Goal: Task Accomplishment & Management: Use online tool/utility

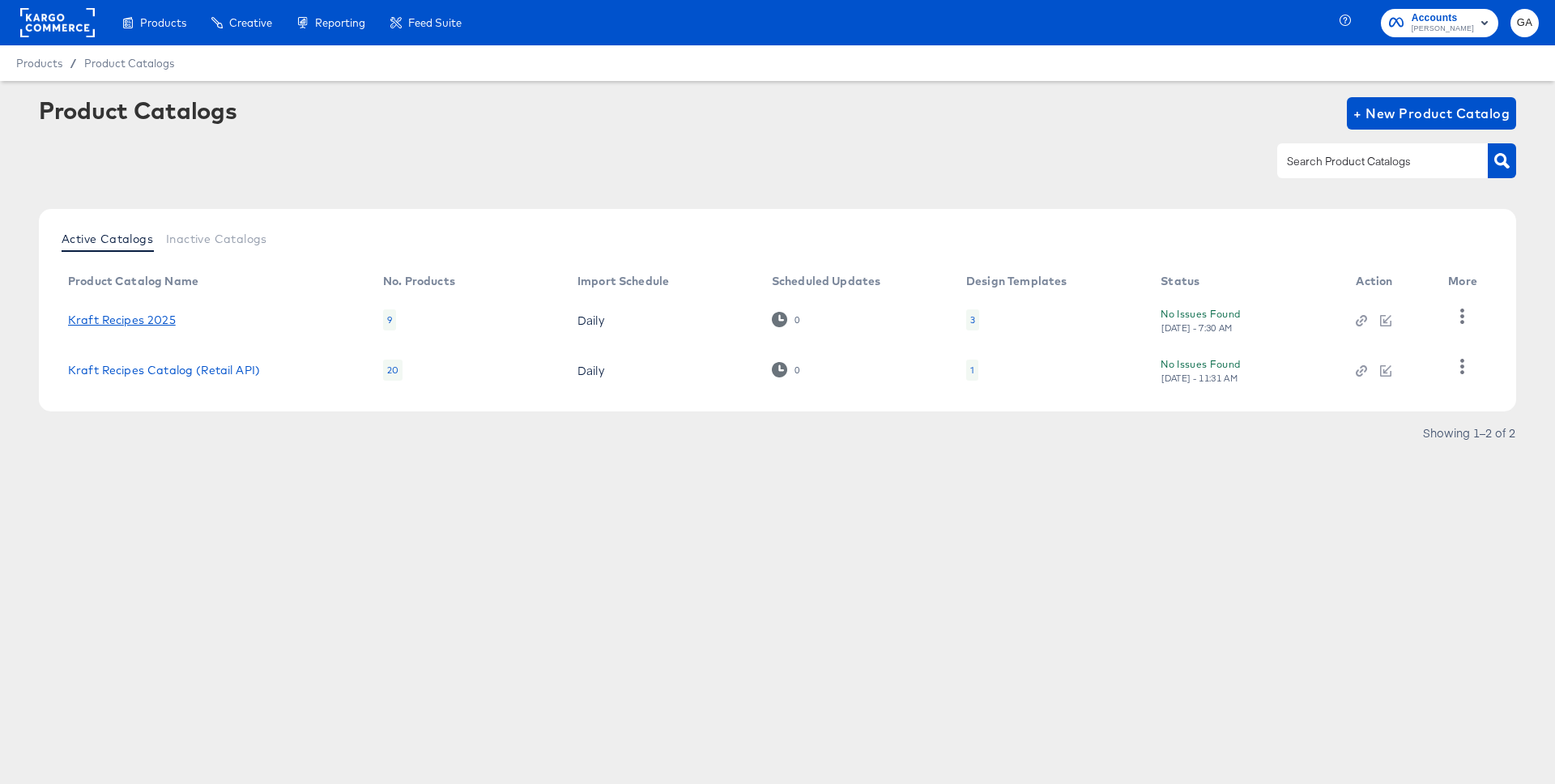
click at [148, 316] on link "Kraft Recipes 2025" at bounding box center [122, 320] width 108 height 13
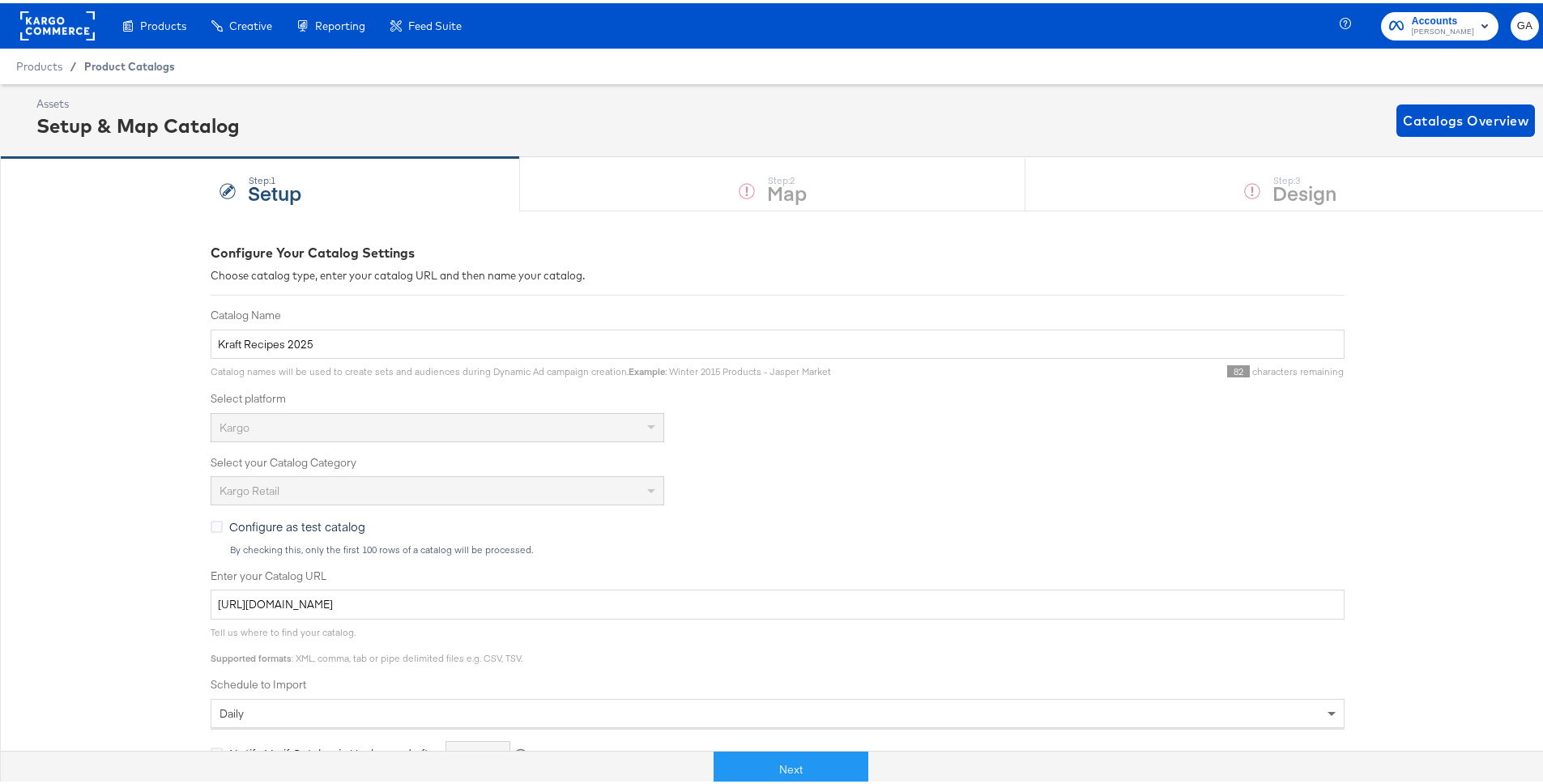
click at [126, 59] on span "Product Catalogs" at bounding box center [129, 63] width 91 height 13
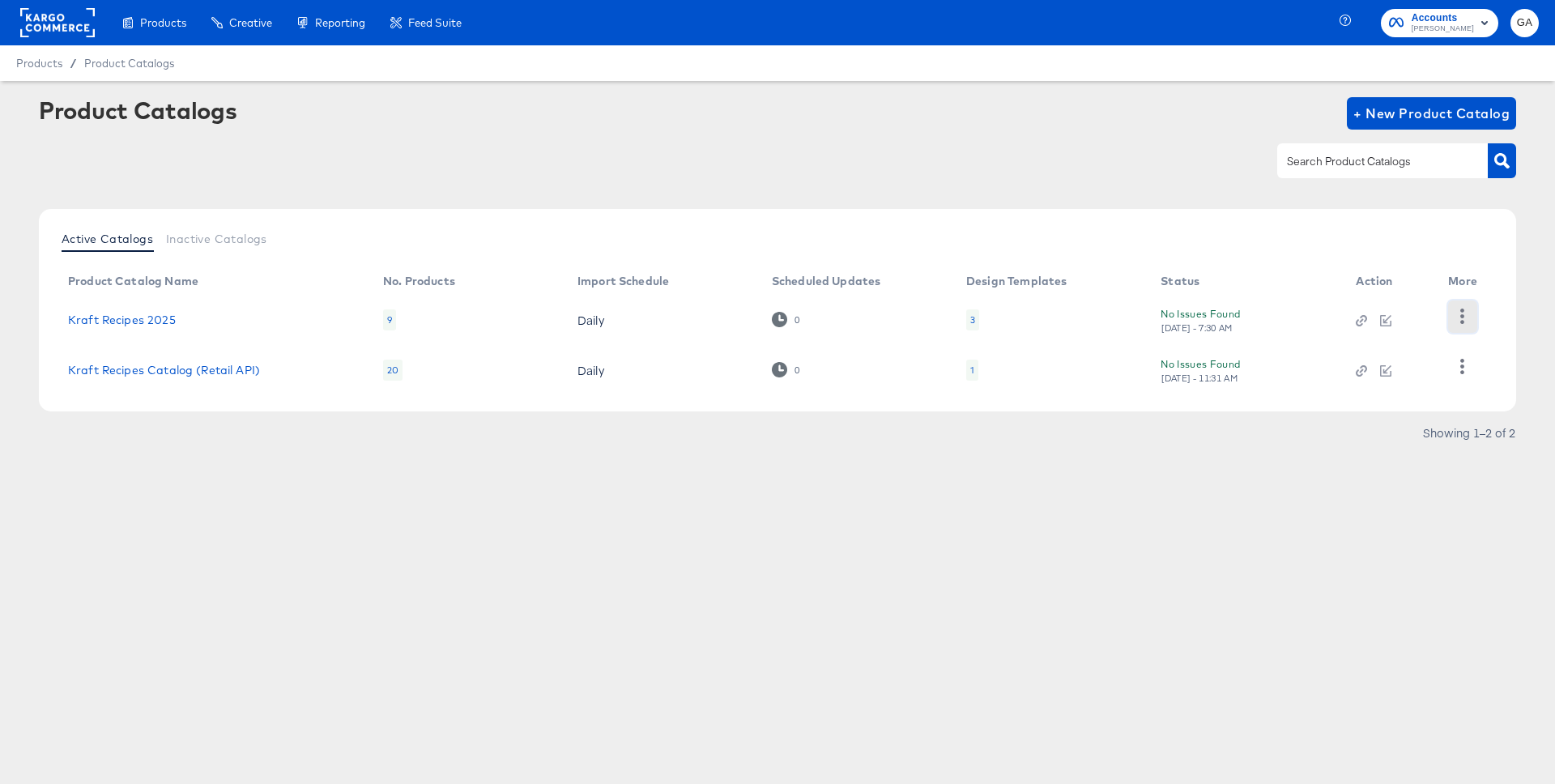
click at [1464, 316] on icon "button" at bounding box center [1463, 316] width 4 height 16
click at [1409, 313] on div "HUD Checks (Internal)" at bounding box center [1396, 316] width 162 height 26
click at [114, 315] on link "Kraft Recipes 2025" at bounding box center [122, 320] width 108 height 13
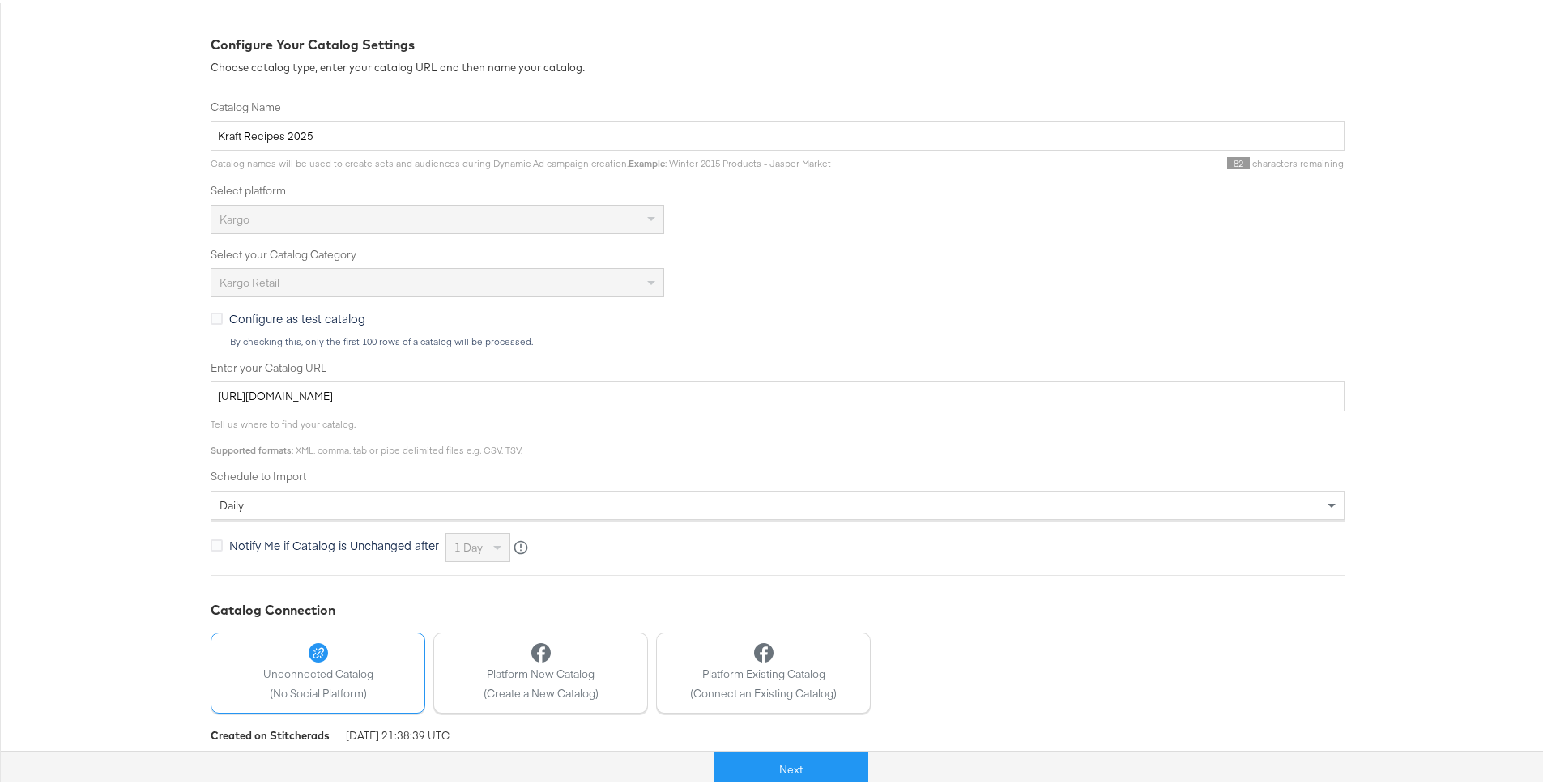
scroll to position [270, 0]
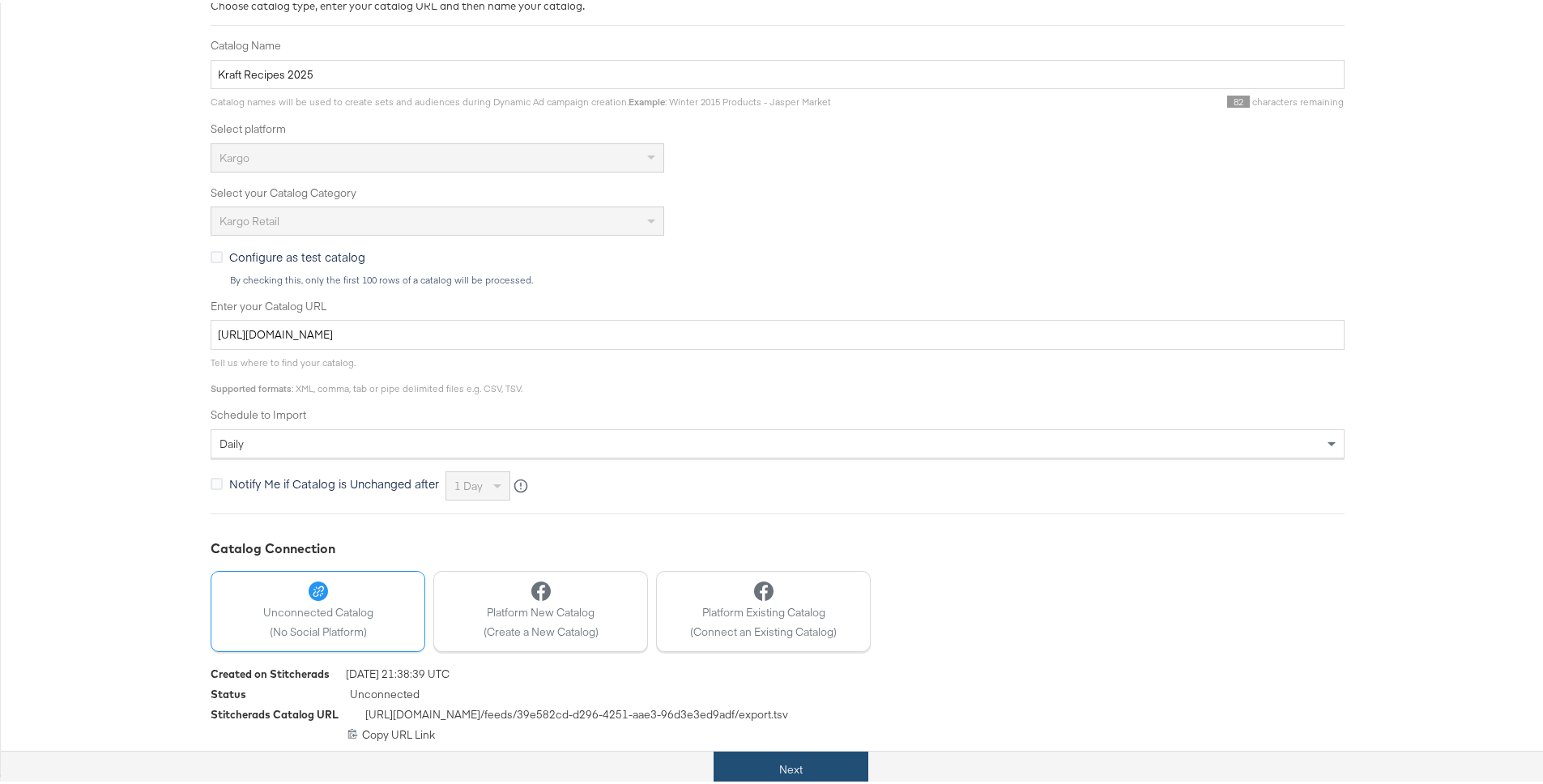
click at [763, 755] on button "Next" at bounding box center [791, 766] width 155 height 37
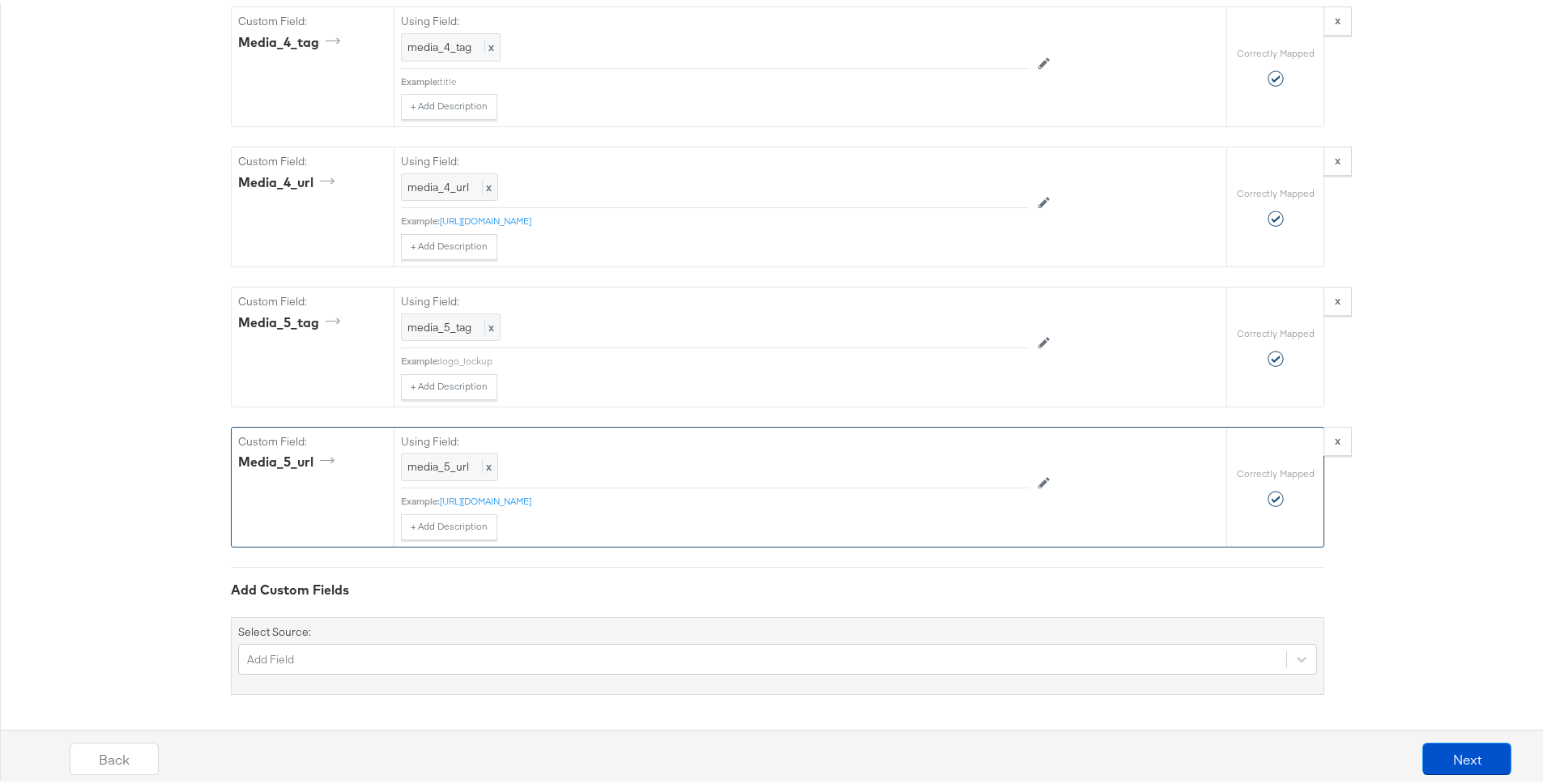
scroll to position [3032, 0]
click at [1039, 480] on icon at bounding box center [1044, 479] width 11 height 11
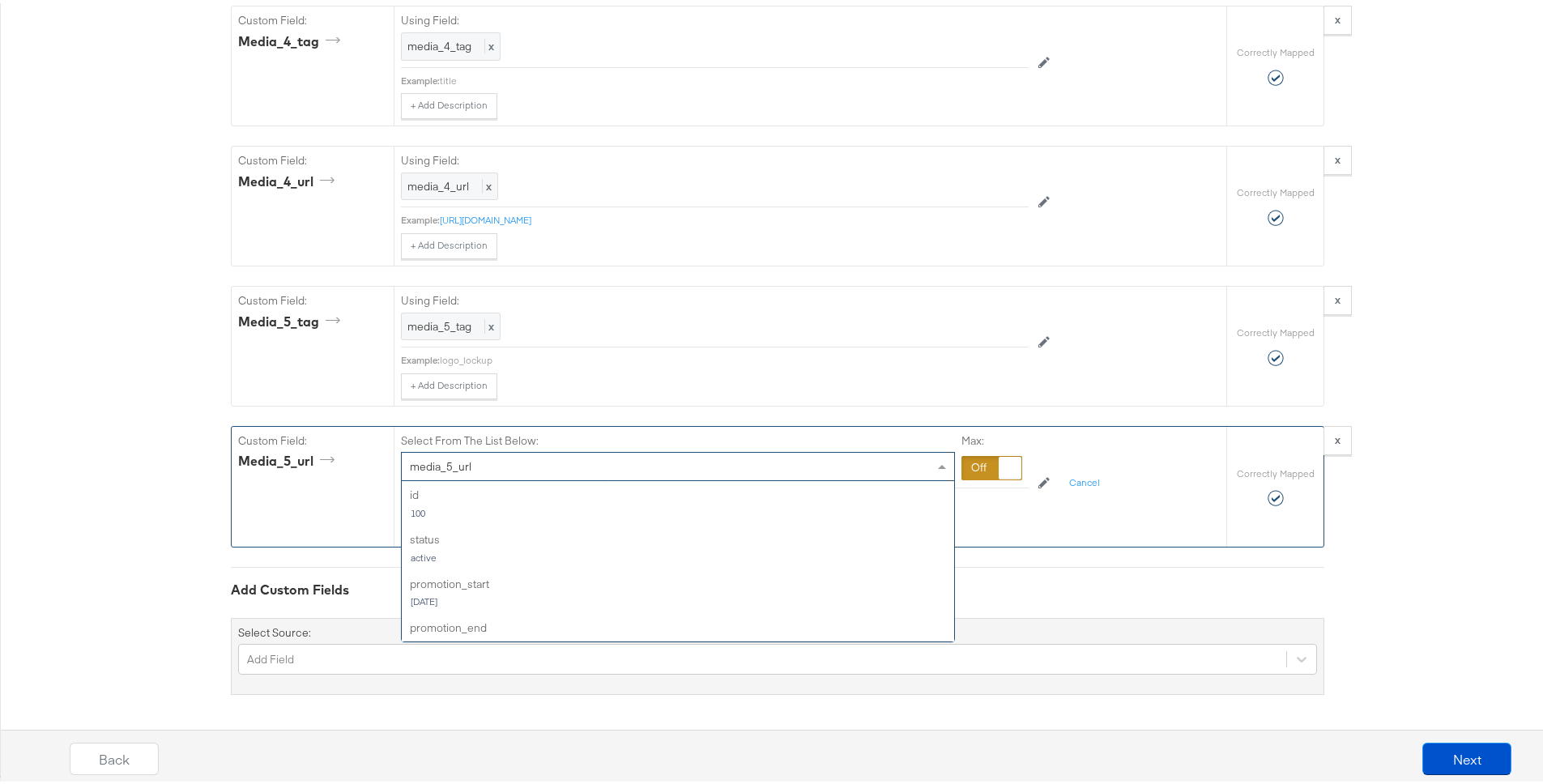
click at [747, 465] on div "media_5_url" at bounding box center [677, 463] width 552 height 28
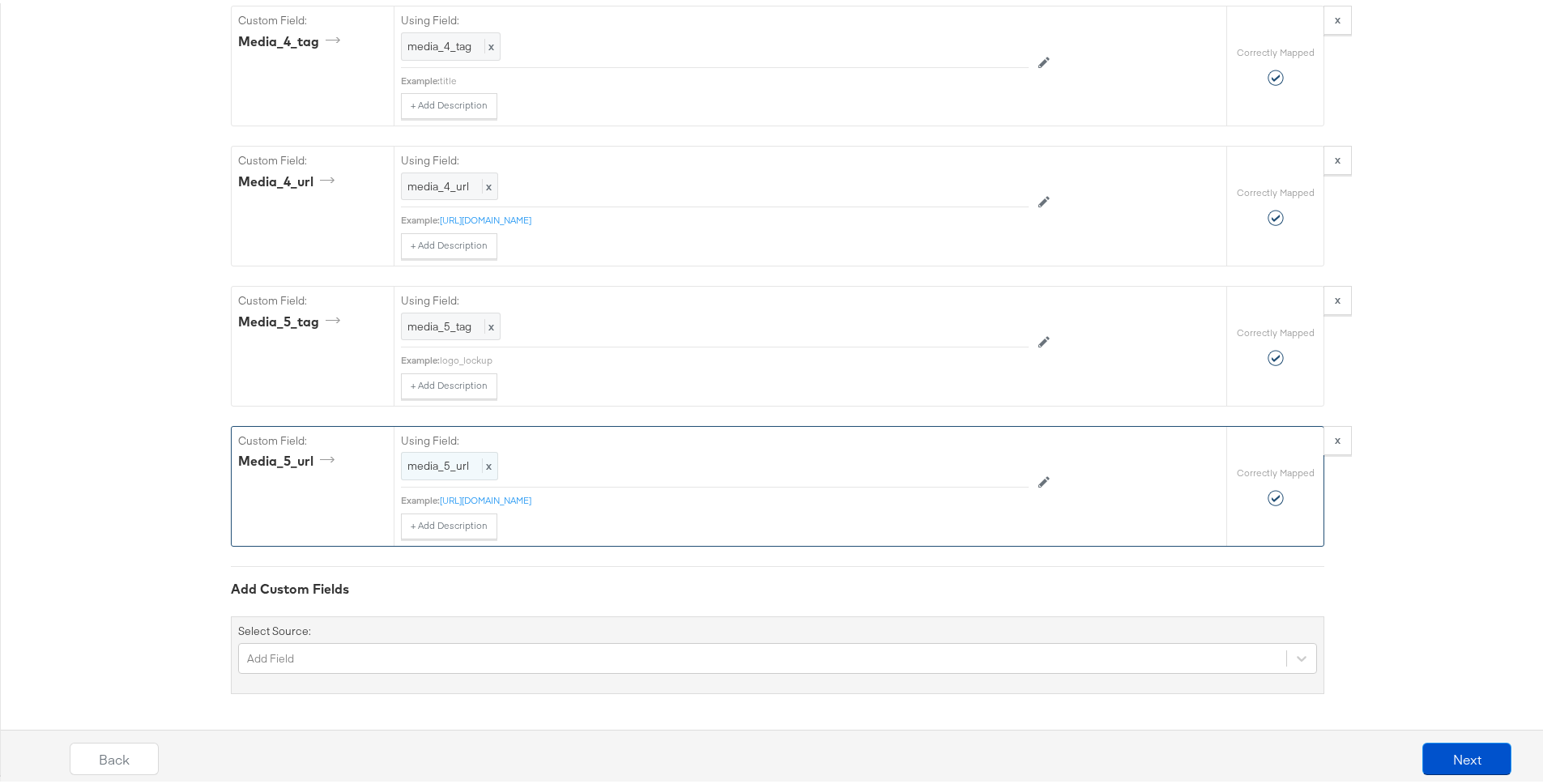
click at [483, 463] on span "x" at bounding box center [487, 463] width 10 height 15
click at [751, 466] on div "media_5_url" at bounding box center [677, 463] width 552 height 28
click at [967, 467] on div at bounding box center [991, 465] width 60 height 24
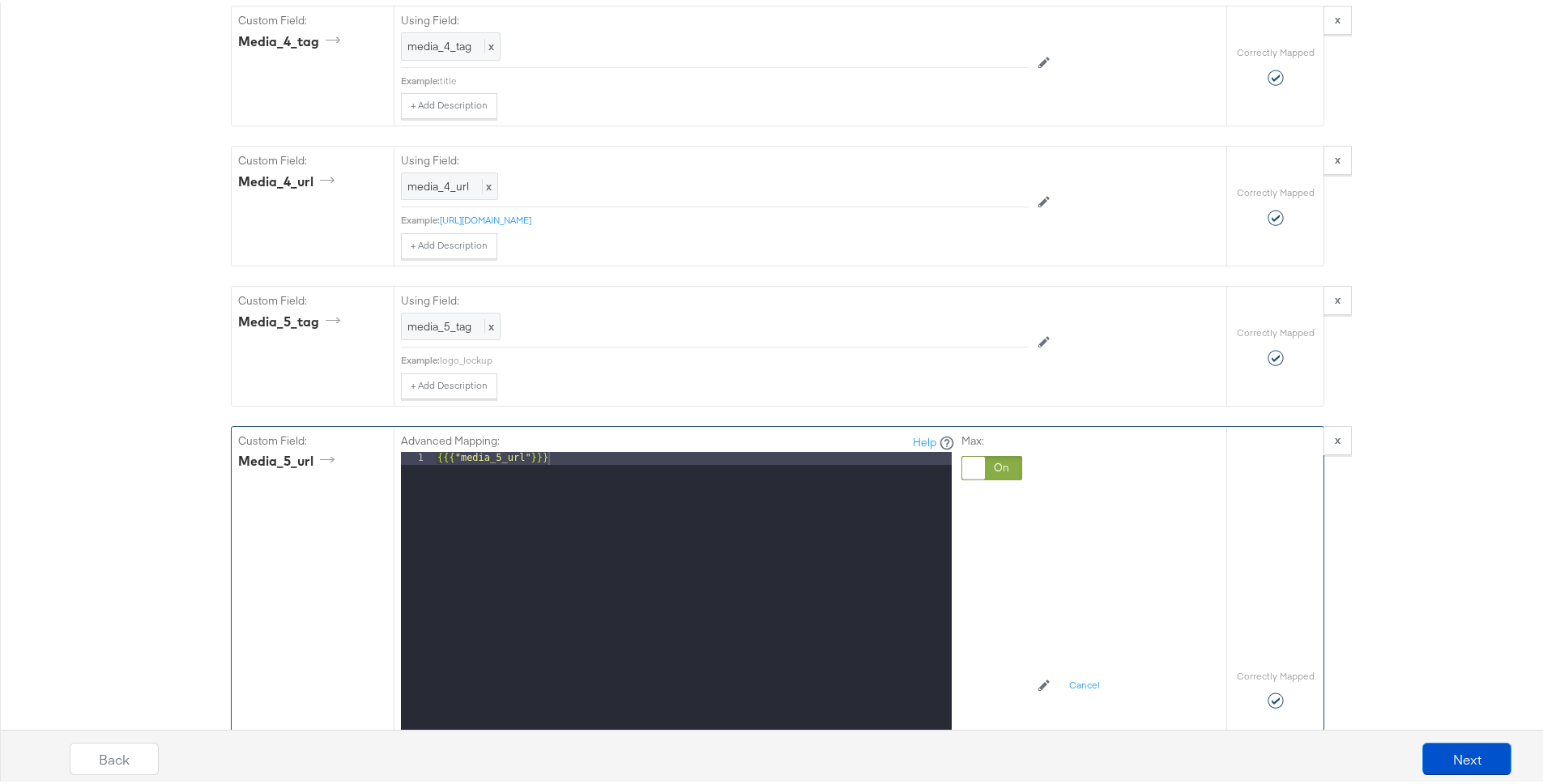
click at [521, 456] on div "{{{ "media_5_url" }}}" at bounding box center [693, 664] width 517 height 431
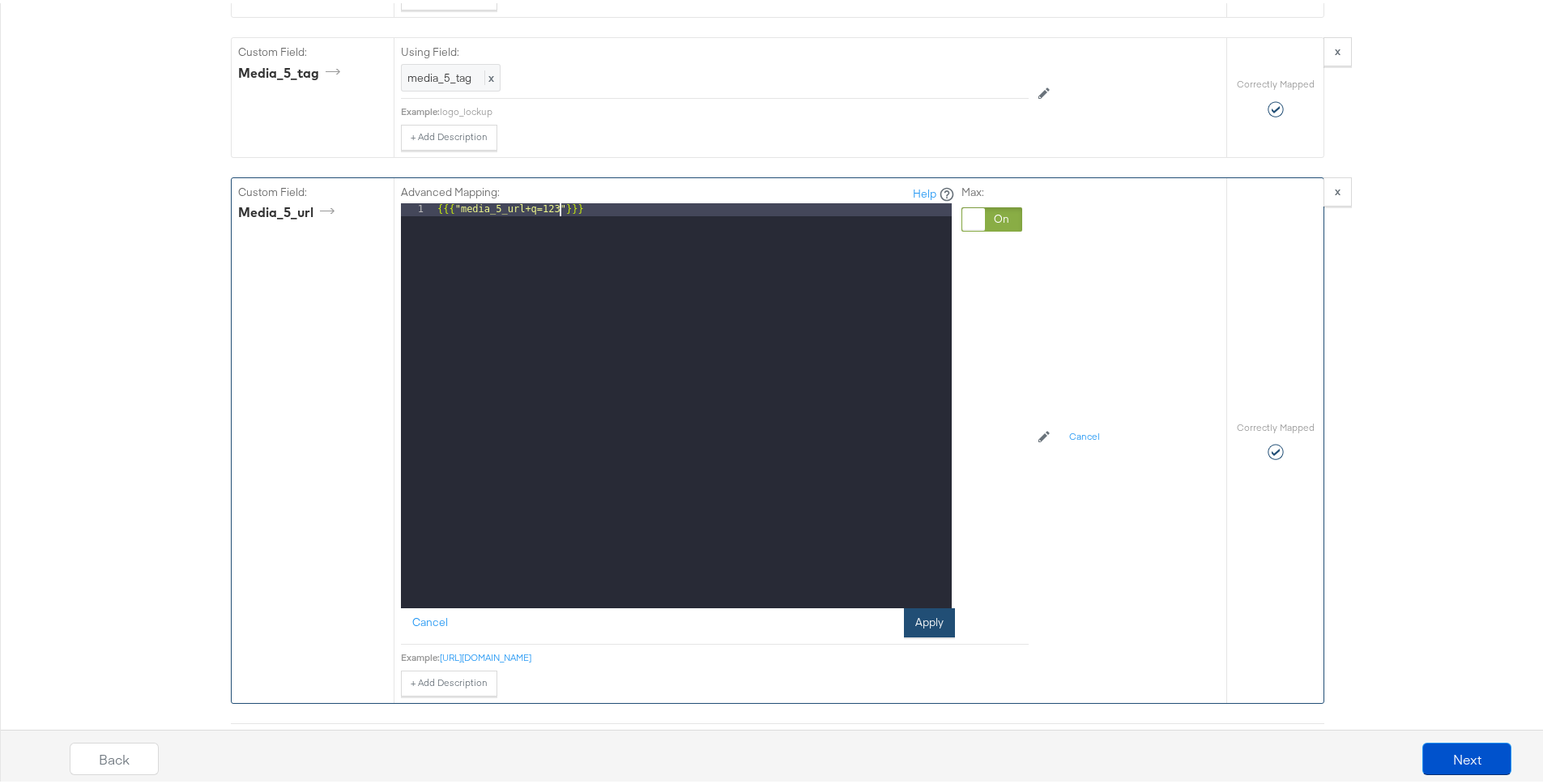
click at [927, 615] on button "Apply" at bounding box center [929, 619] width 51 height 29
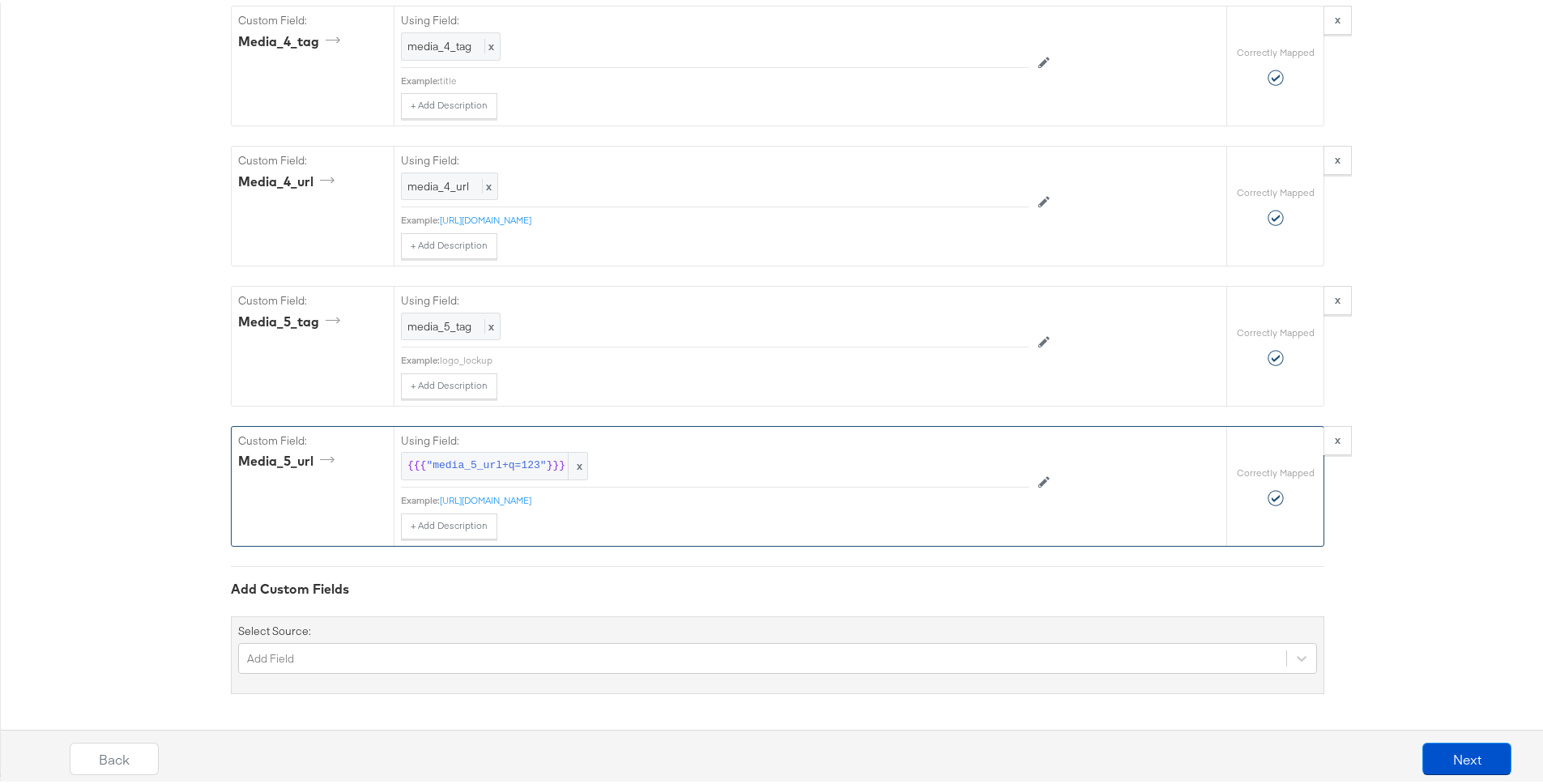
scroll to position [3032, 0]
click at [547, 459] on span "}}}" at bounding box center [556, 463] width 19 height 16
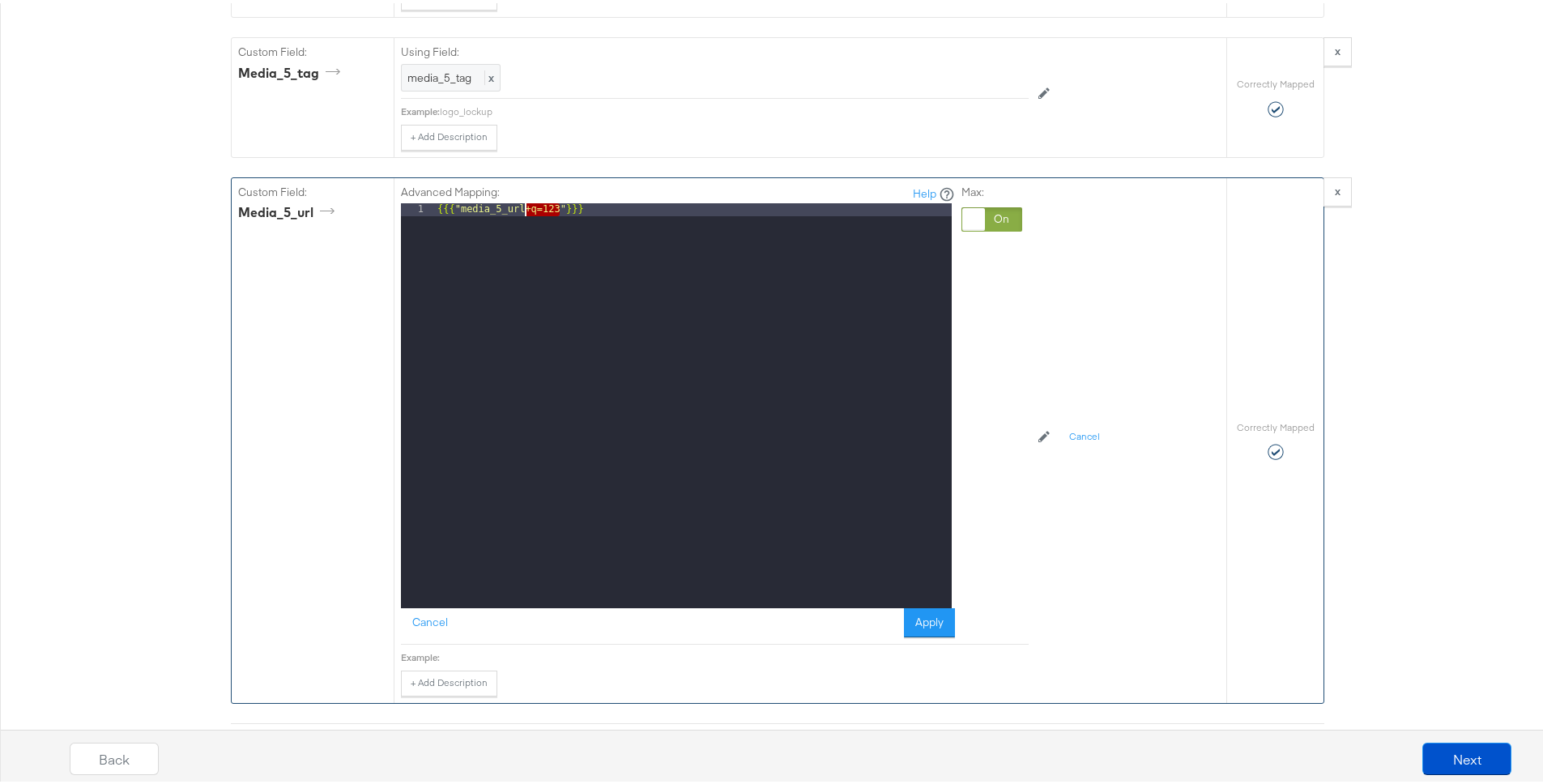
drag, startPoint x: 556, startPoint y: 206, endPoint x: 521, endPoint y: 206, distance: 35.0
click at [521, 206] on div "{{{ "media_5_url+q=123" }}}" at bounding box center [693, 415] width 517 height 431
click at [661, 318] on div "{{{ "media_5_url" + q= 123 }}}" at bounding box center [693, 415] width 517 height 431
drag, startPoint x: 654, startPoint y: 255, endPoint x: 386, endPoint y: 168, distance: 281.8
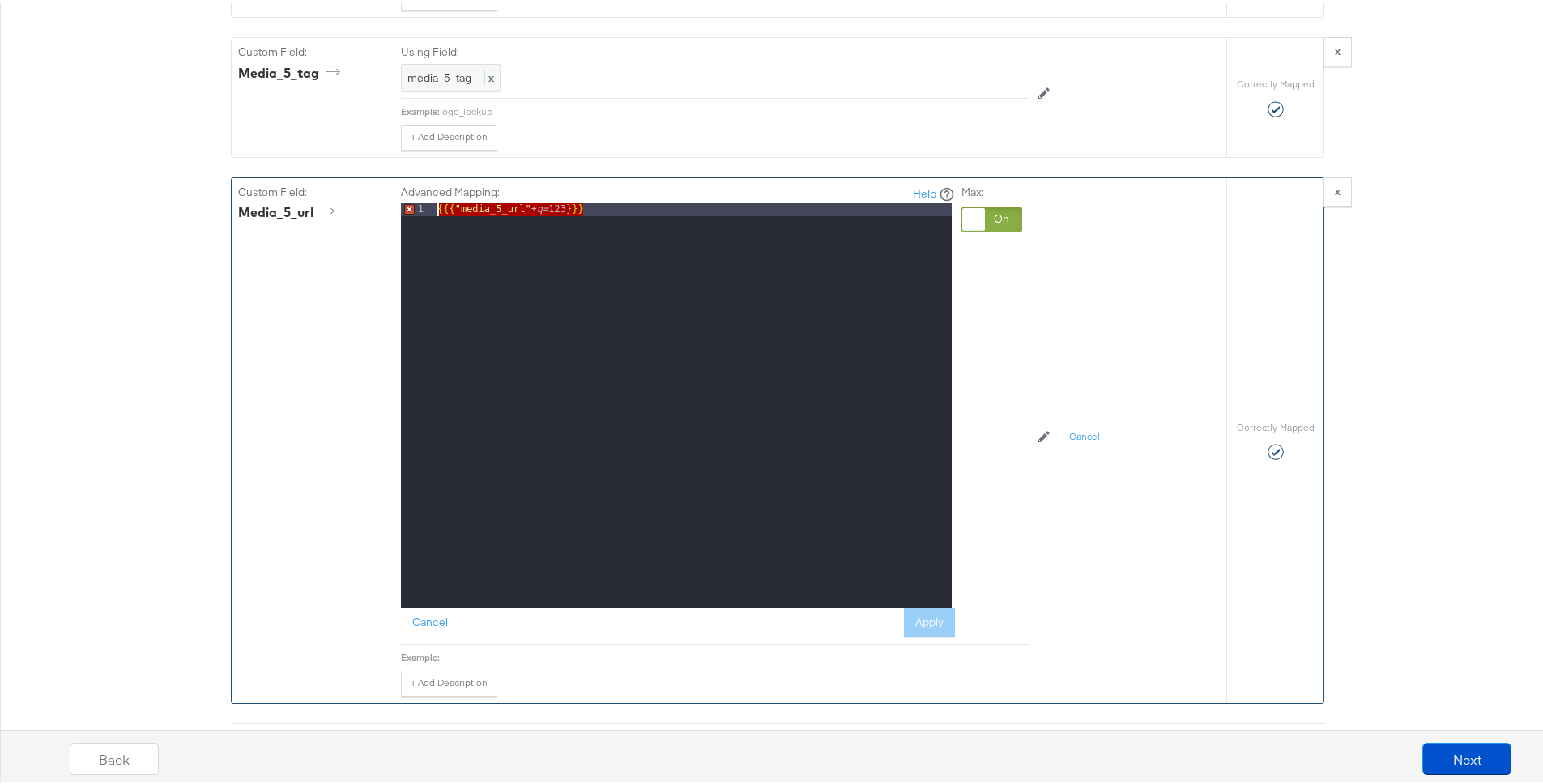
click at [599, 218] on div "{{{ "media_5_url" + q= 123 }}}" at bounding box center [693, 415] width 517 height 431
click at [561, 205] on div "{{{ "media_5_url" + q= 123 }}}" at bounding box center [693, 415] width 517 height 431
click at [534, 207] on div "{{{ "media_5_url" + q= 123 }}}" at bounding box center [693, 415] width 517 height 431
click at [566, 206] on div "{{{ "media_5_url" + "q=123}}}" at bounding box center [693, 415] width 517 height 431
click at [577, 273] on div "{{{ "media_5_url" + "q=123" }}}" at bounding box center [693, 415] width 517 height 431
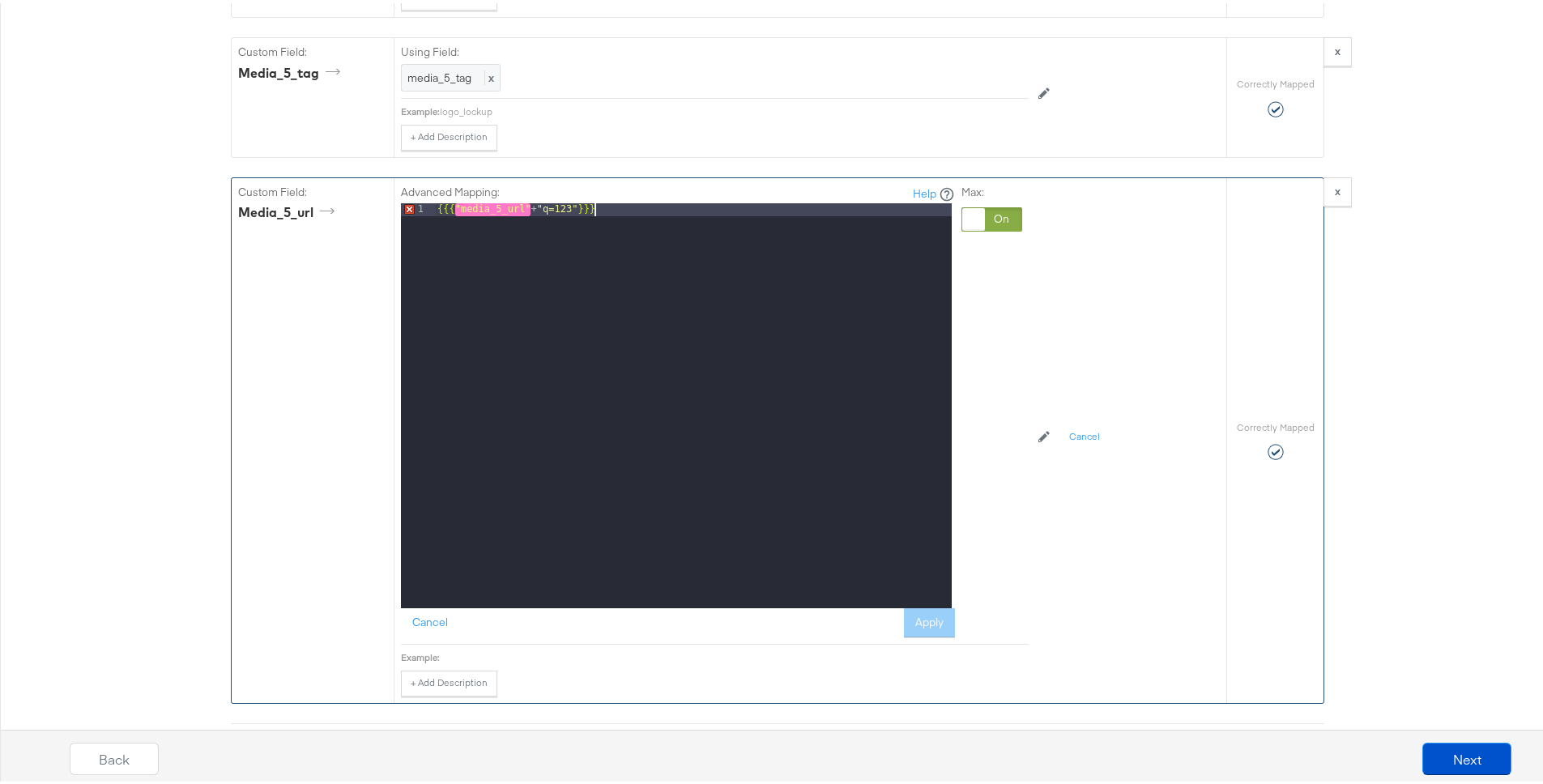
click at [530, 206] on div "{{{ "media_5_url" + "q=123" }}}" at bounding box center [693, 415] width 517 height 431
click at [918, 618] on button "Apply" at bounding box center [929, 619] width 51 height 29
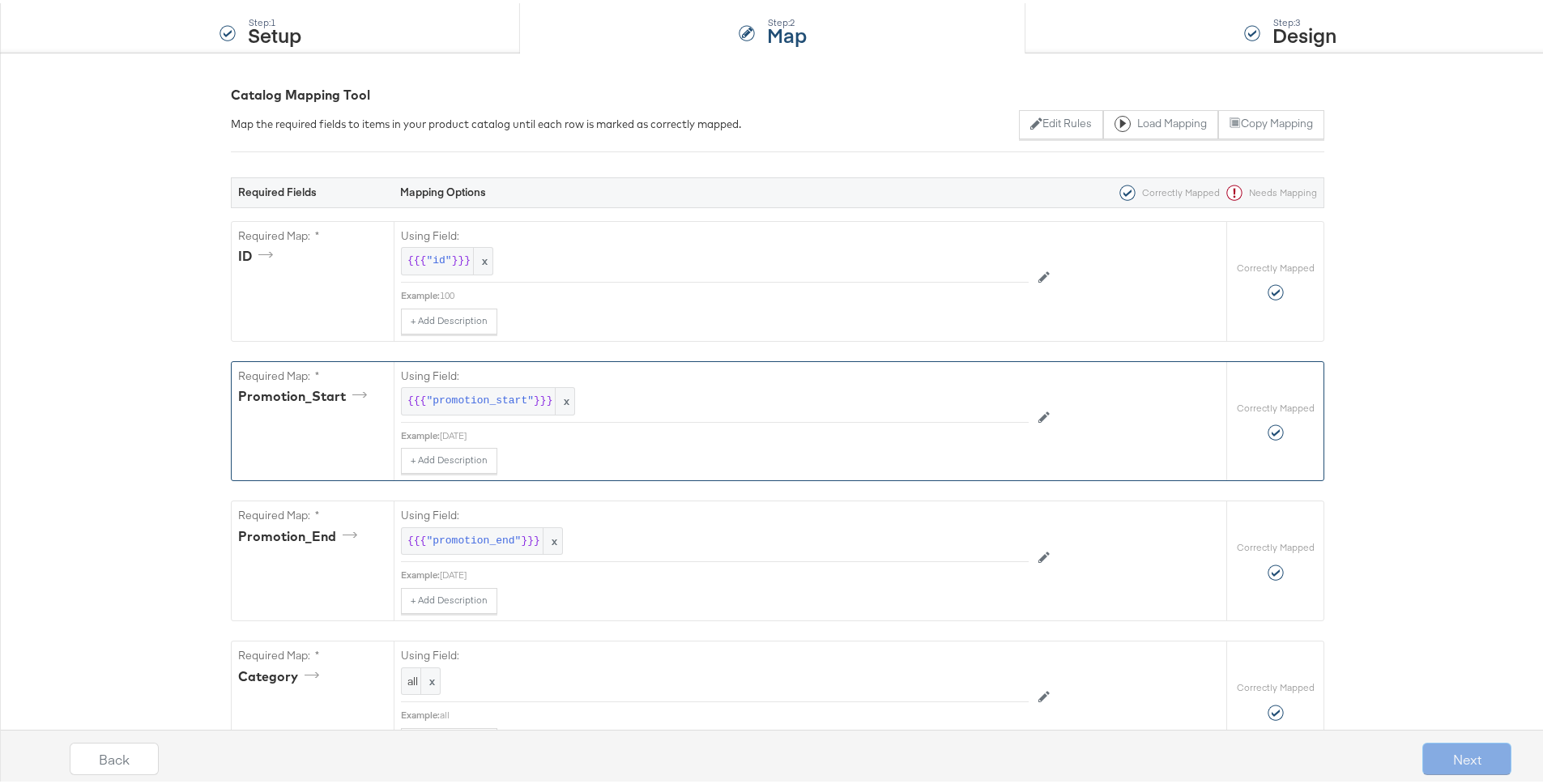
scroll to position [0, 0]
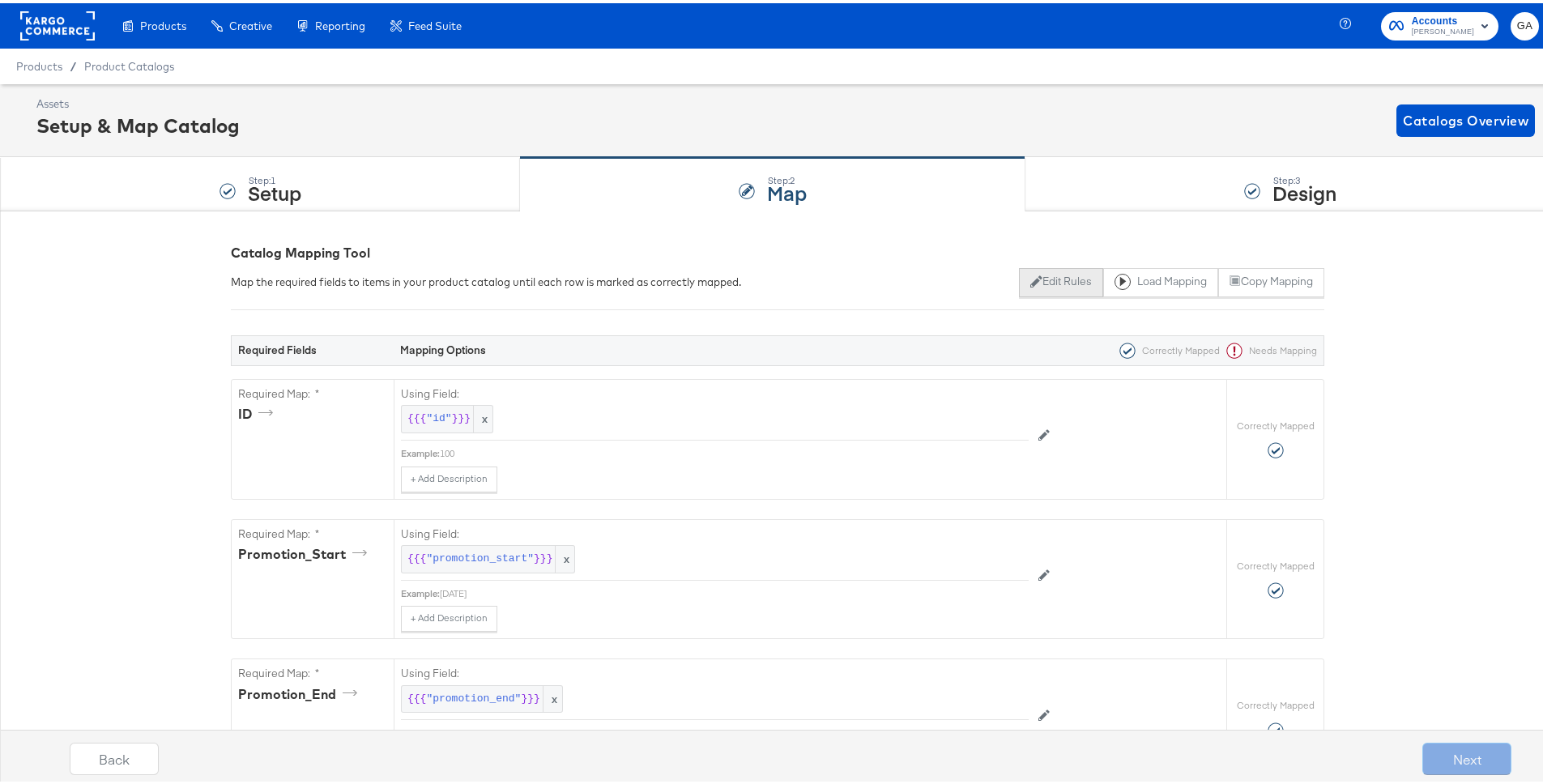
click at [1047, 273] on button "Edit Rules" at bounding box center [1061, 280] width 83 height 29
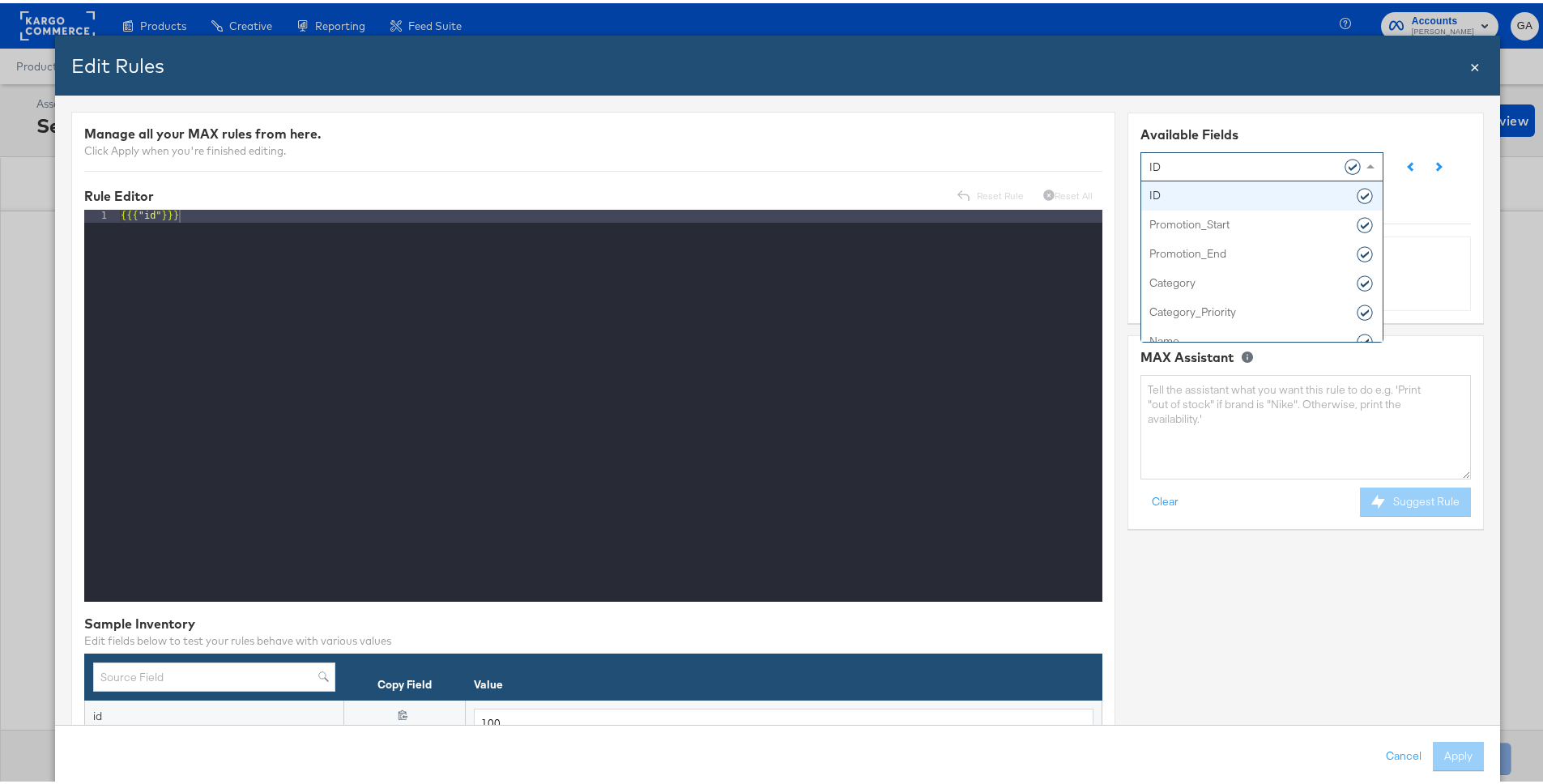
click at [1178, 164] on div "ID" at bounding box center [1256, 163] width 213 height 28
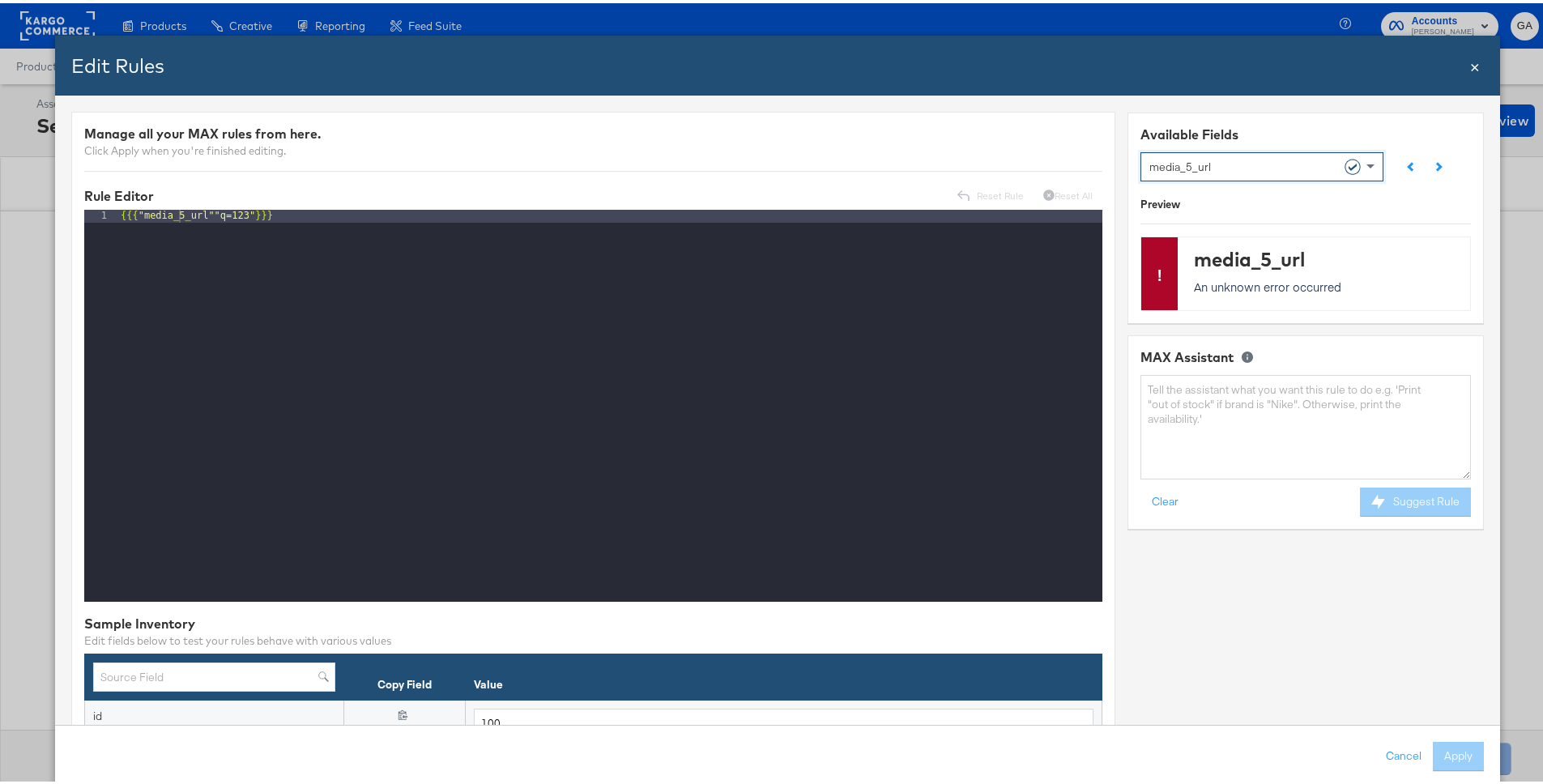
click at [433, 277] on div "{{{ "media_5_url""q=123" }}}" at bounding box center [610, 415] width 985 height 418
click at [1215, 408] on textarea at bounding box center [1306, 424] width 330 height 104
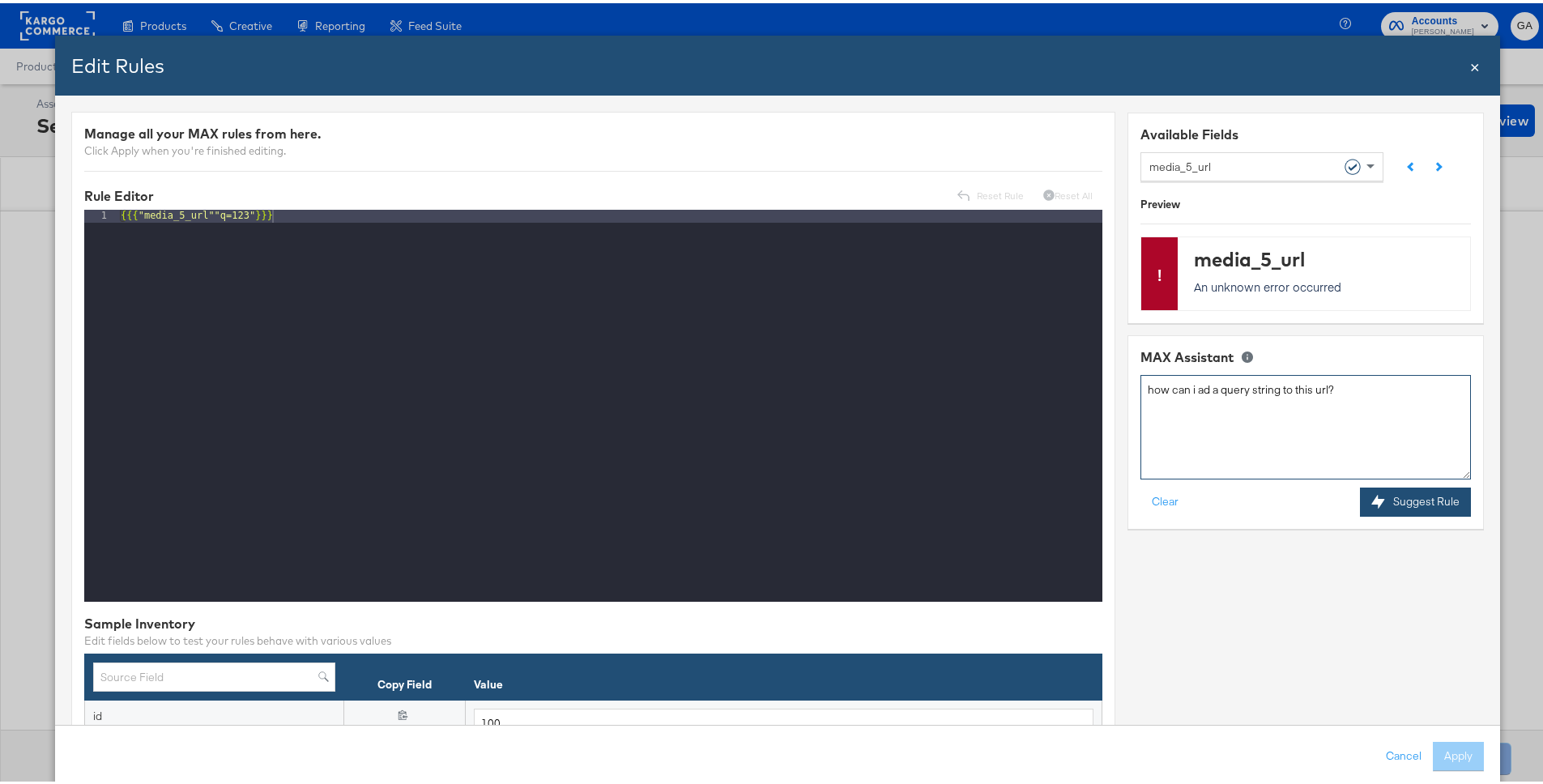
type textarea "how can i ad a query string to this url?"
click at [1372, 499] on icon at bounding box center [1378, 498] width 14 height 14
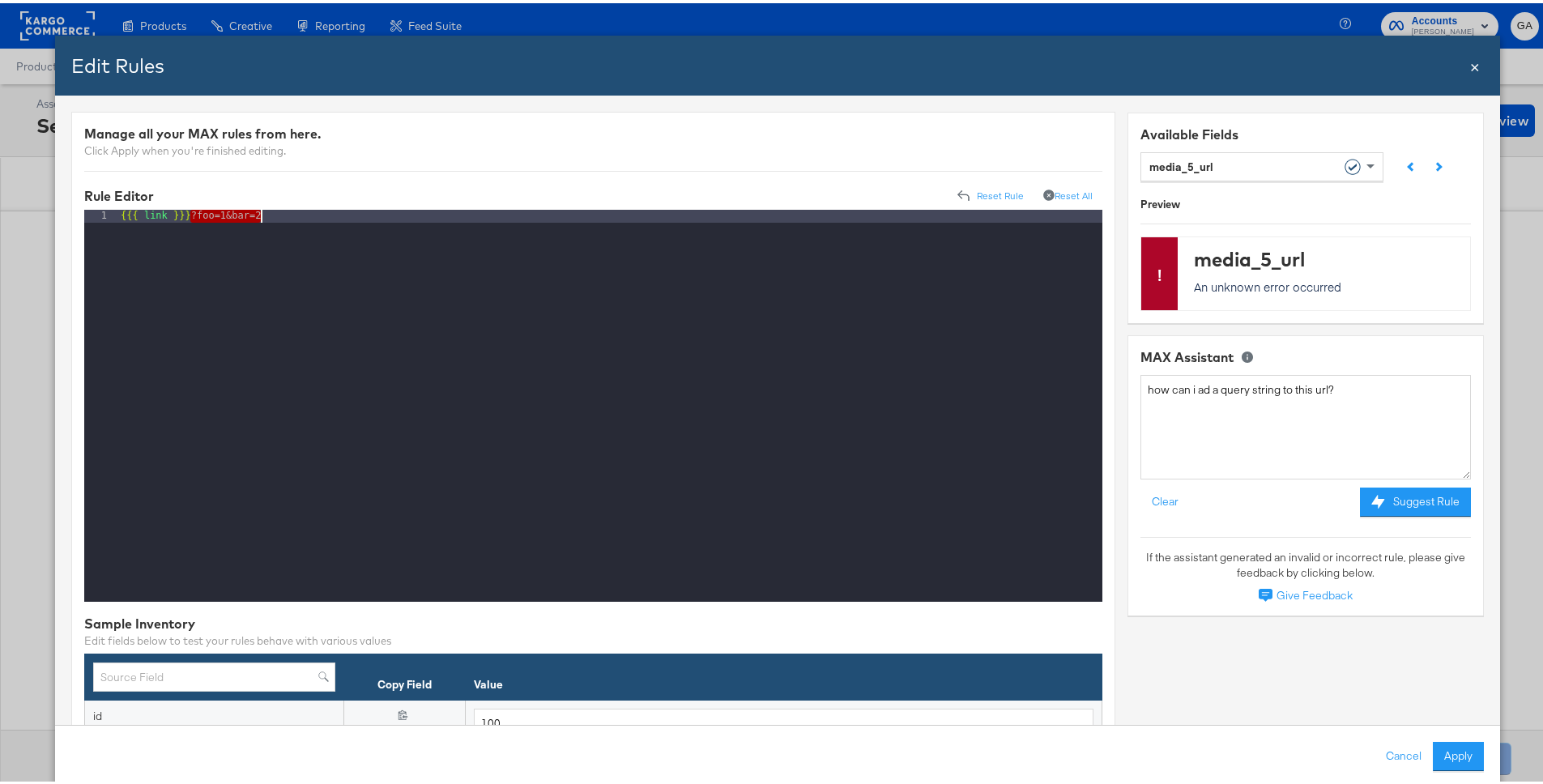
drag, startPoint x: 191, startPoint y: 212, endPoint x: 343, endPoint y: 219, distance: 152.2
click at [343, 219] on div "{{{ link }}} ?foo=1&bar=2" at bounding box center [610, 415] width 985 height 418
click at [1007, 189] on button "Reset Rule" at bounding box center [990, 193] width 86 height 26
click at [234, 213] on div "{{{ "media_5_url""q=123" }}}" at bounding box center [610, 415] width 985 height 418
drag, startPoint x: 253, startPoint y: 212, endPoint x: 215, endPoint y: 212, distance: 38.0
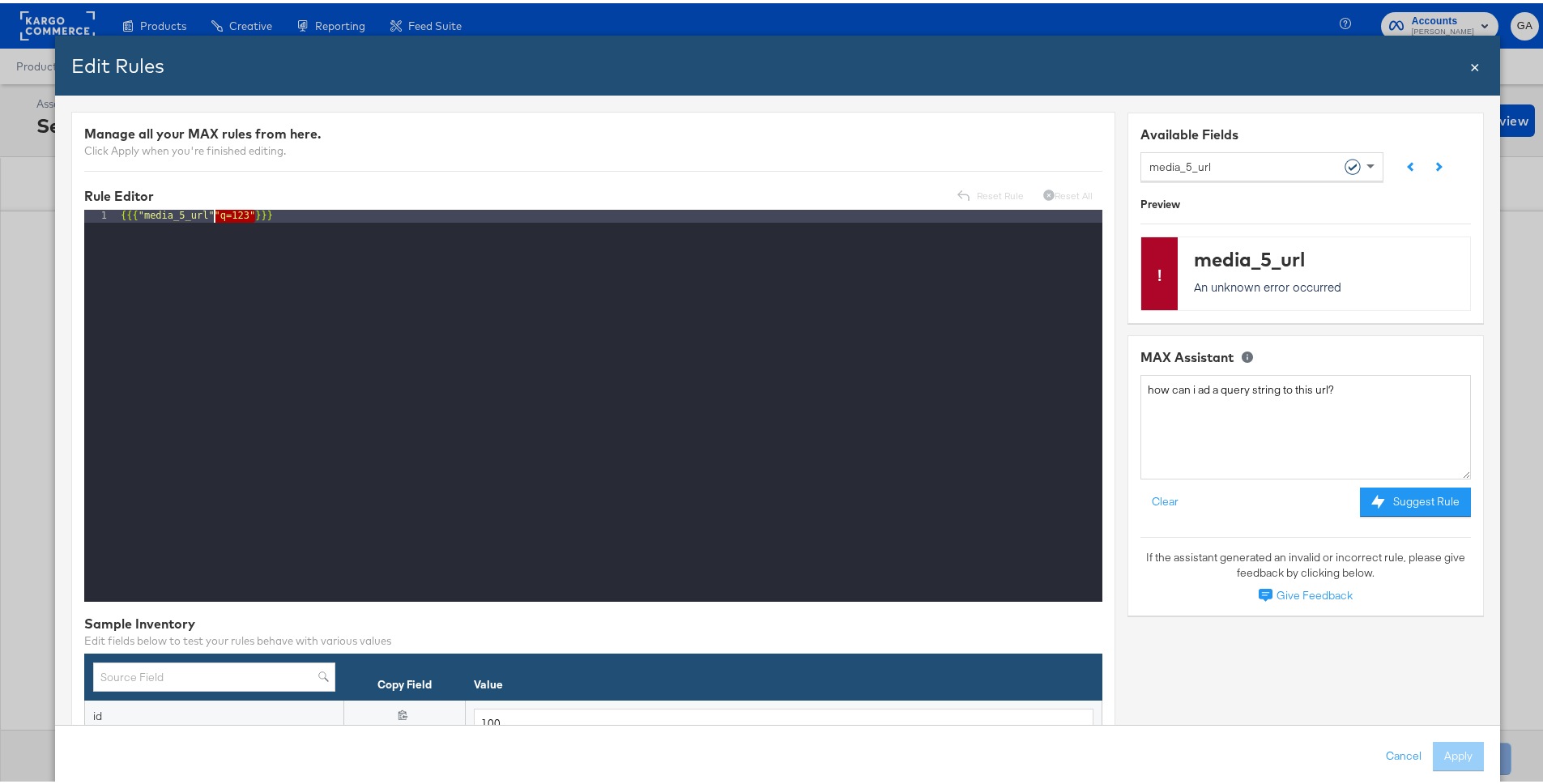
click at [215, 212] on div "{{{ "media_5_url""q=123" }}}" at bounding box center [610, 415] width 985 height 418
click at [256, 221] on div "{{{ "media_5_url" }}}" at bounding box center [610, 415] width 985 height 418
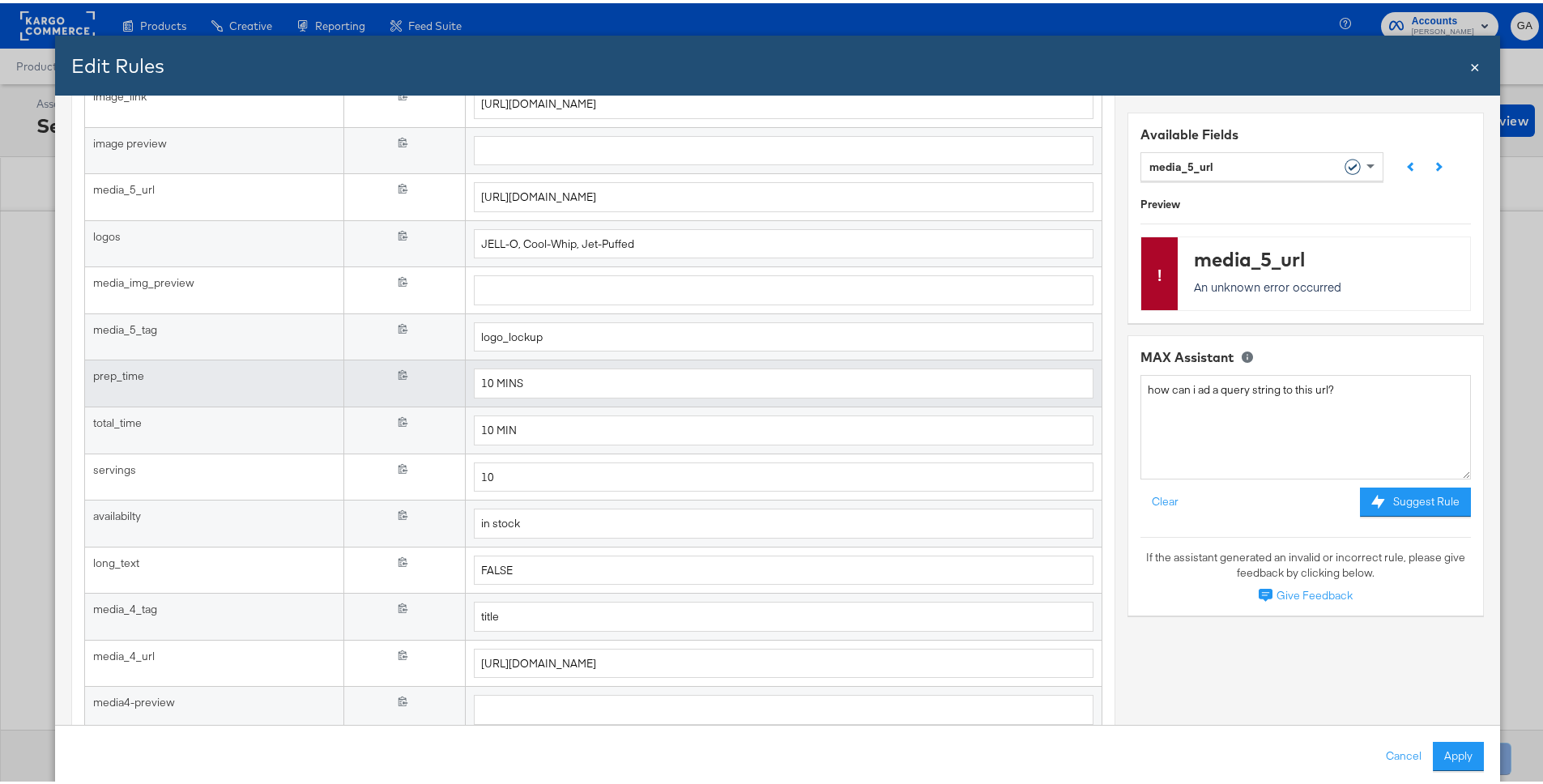
scroll to position [1012, 0]
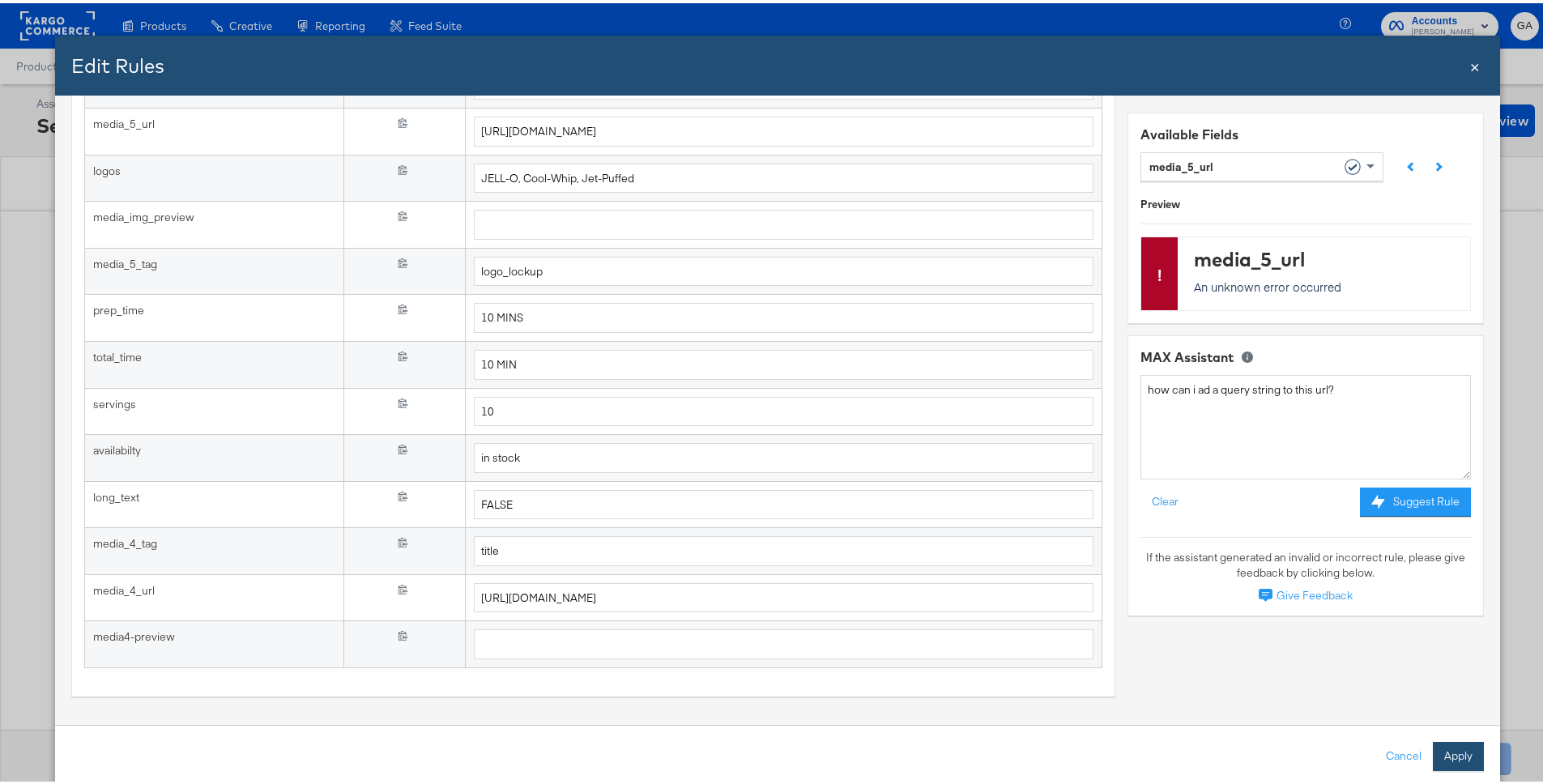
click at [1453, 746] on button "Apply" at bounding box center [1458, 753] width 51 height 29
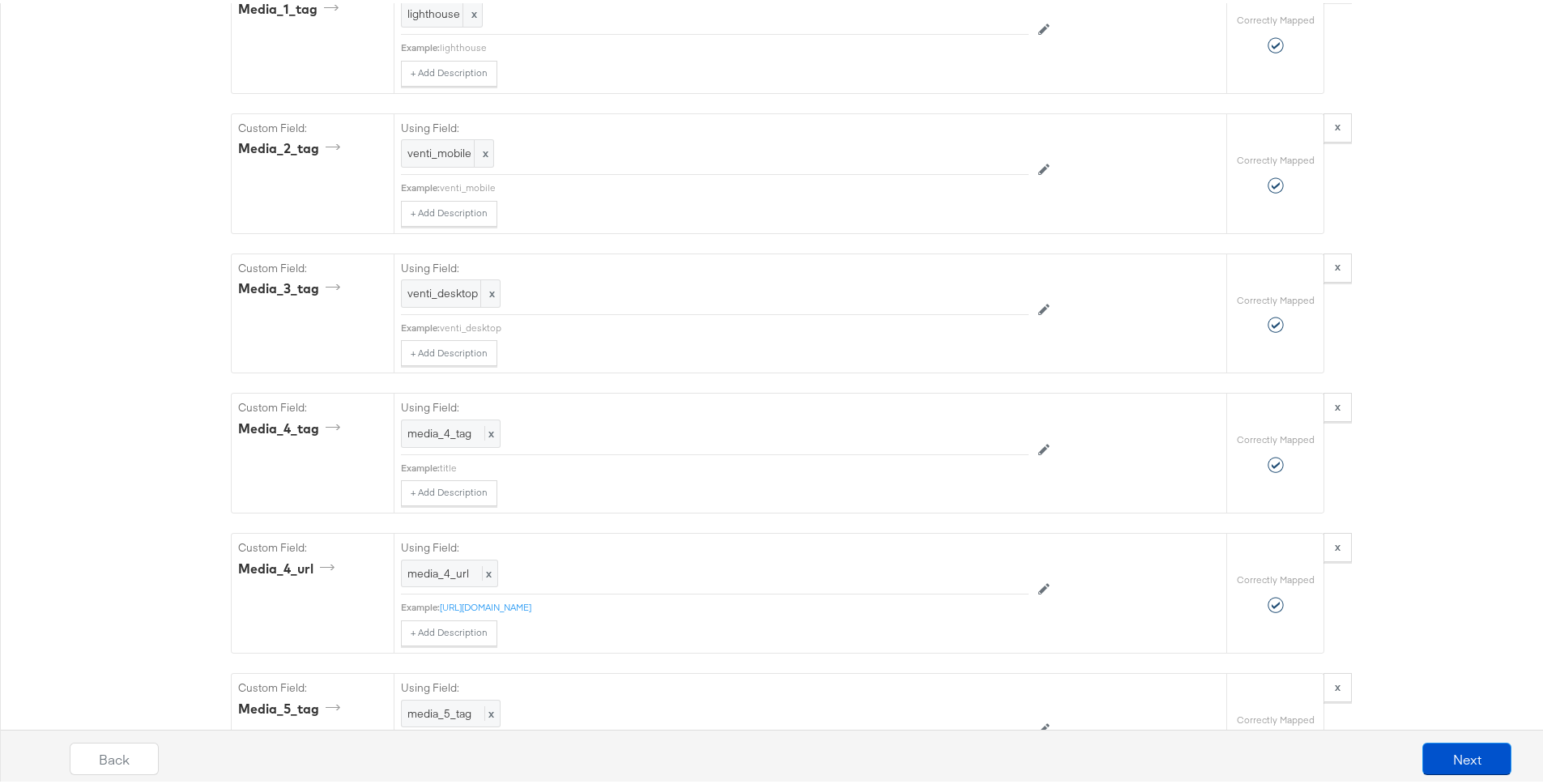
scroll to position [3032, 0]
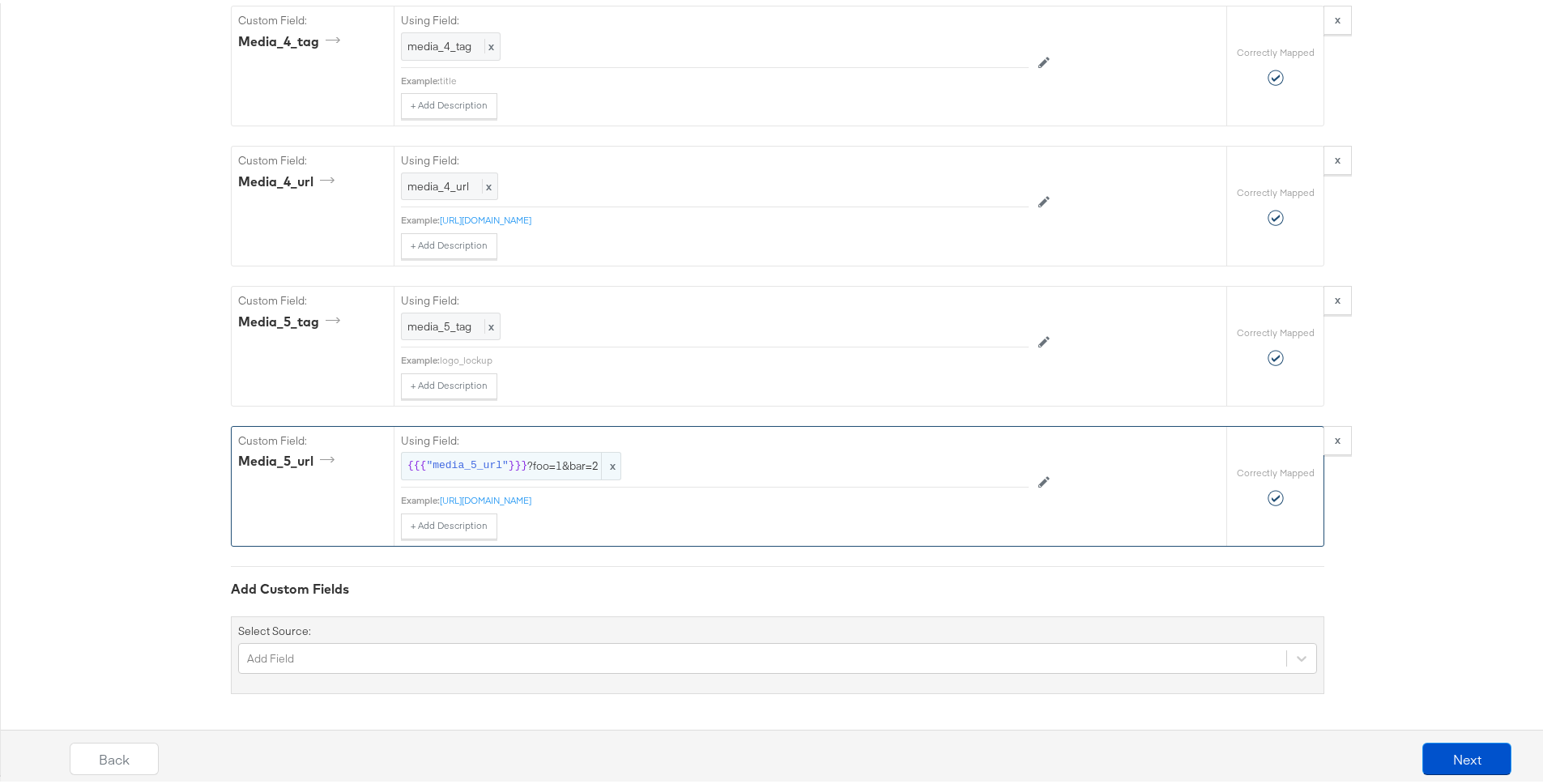
click at [554, 459] on span "{{{ "media_5_url" }}} ?foo=1&bar=2" at bounding box center [511, 463] width 207 height 16
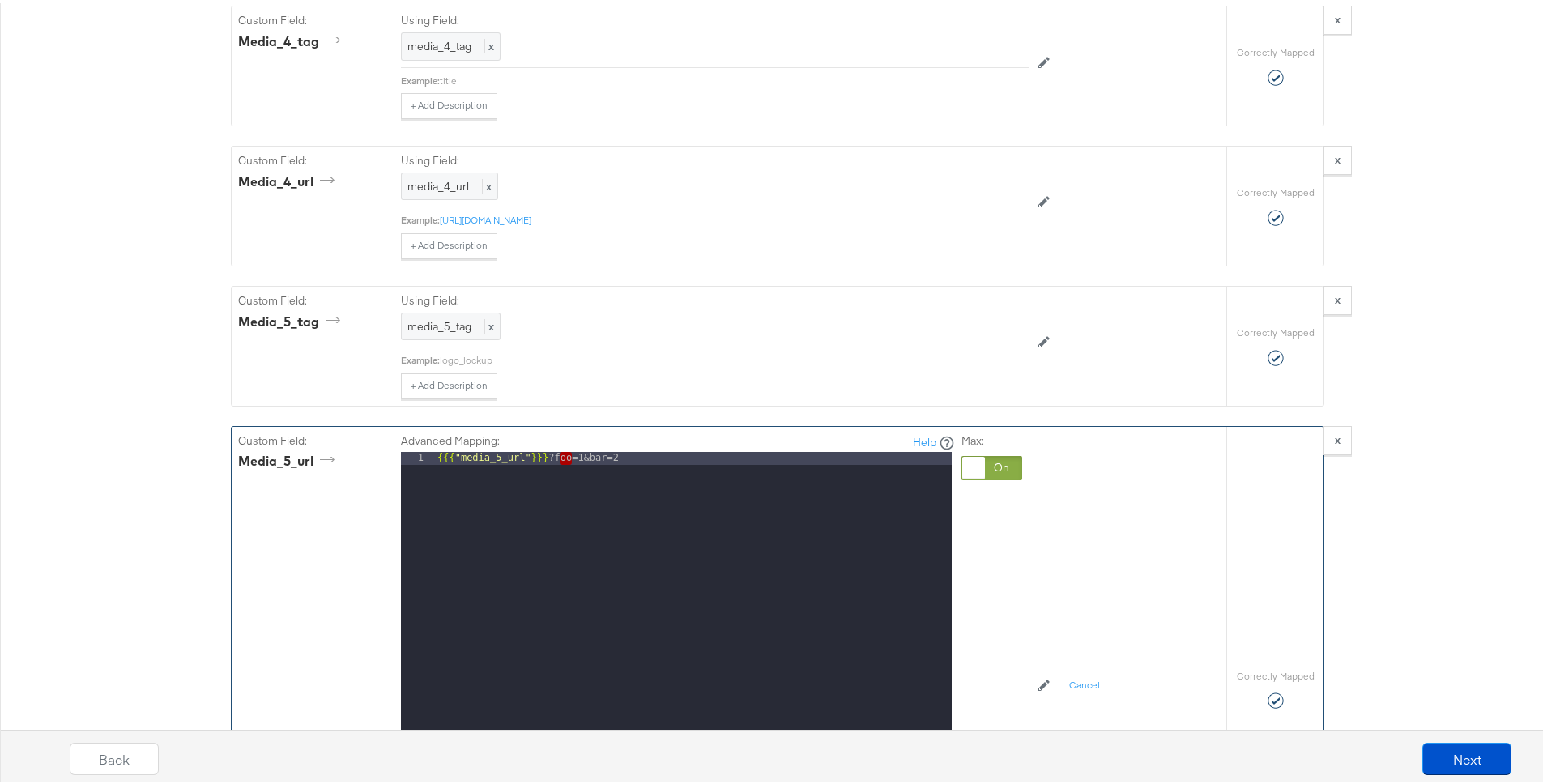
drag, startPoint x: 564, startPoint y: 457, endPoint x: 554, endPoint y: 453, distance: 10.8
click at [554, 453] on div "{{{ "media_5_url" }}} ?foo=1&bar=2" at bounding box center [693, 664] width 517 height 431
drag, startPoint x: 608, startPoint y: 458, endPoint x: 566, endPoint y: 453, distance: 42.3
click at [566, 453] on div "{{{ "media_5_url" }}} ?q=1&bar=2" at bounding box center [693, 664] width 517 height 431
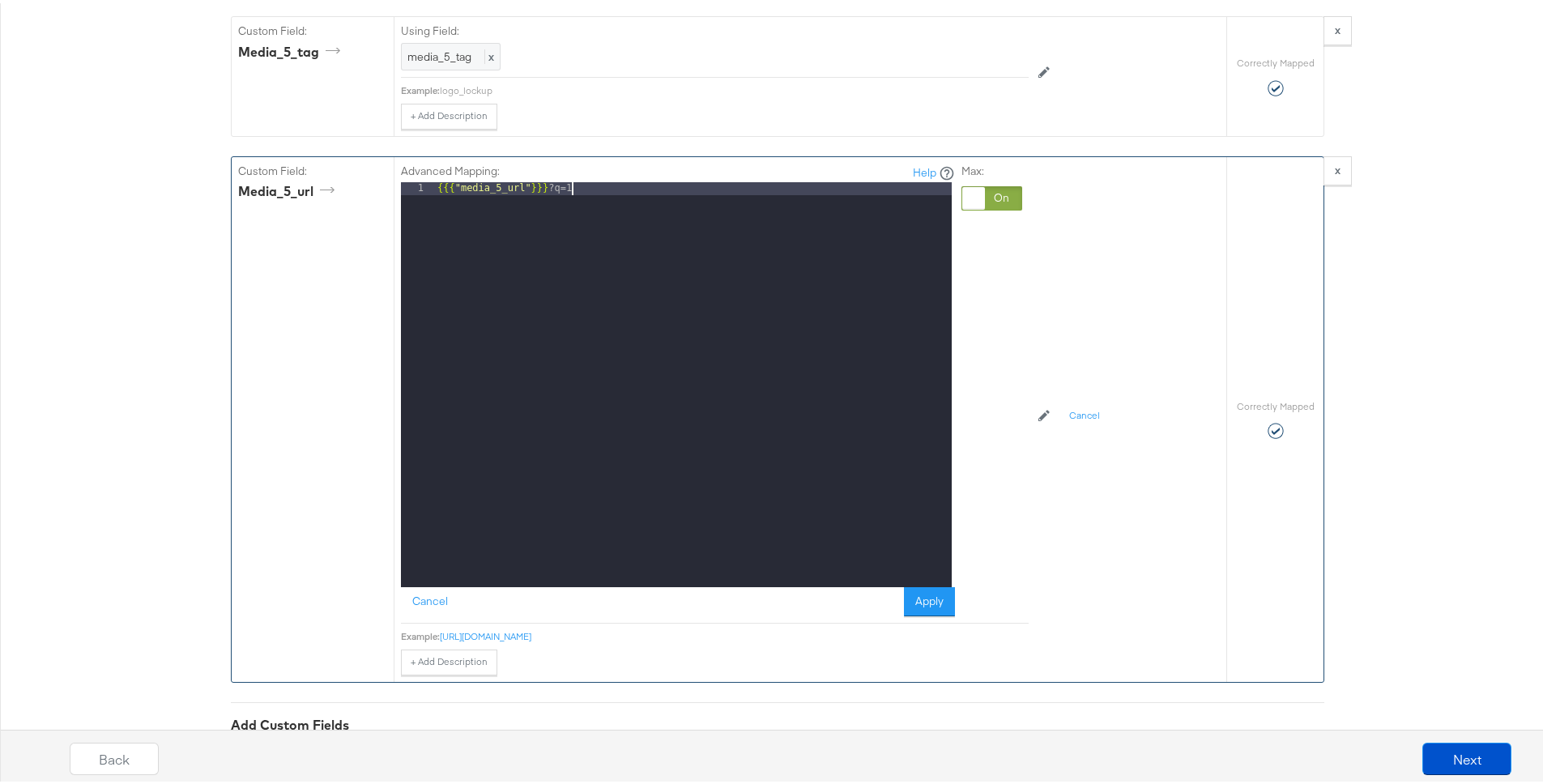
scroll to position [3438, 0]
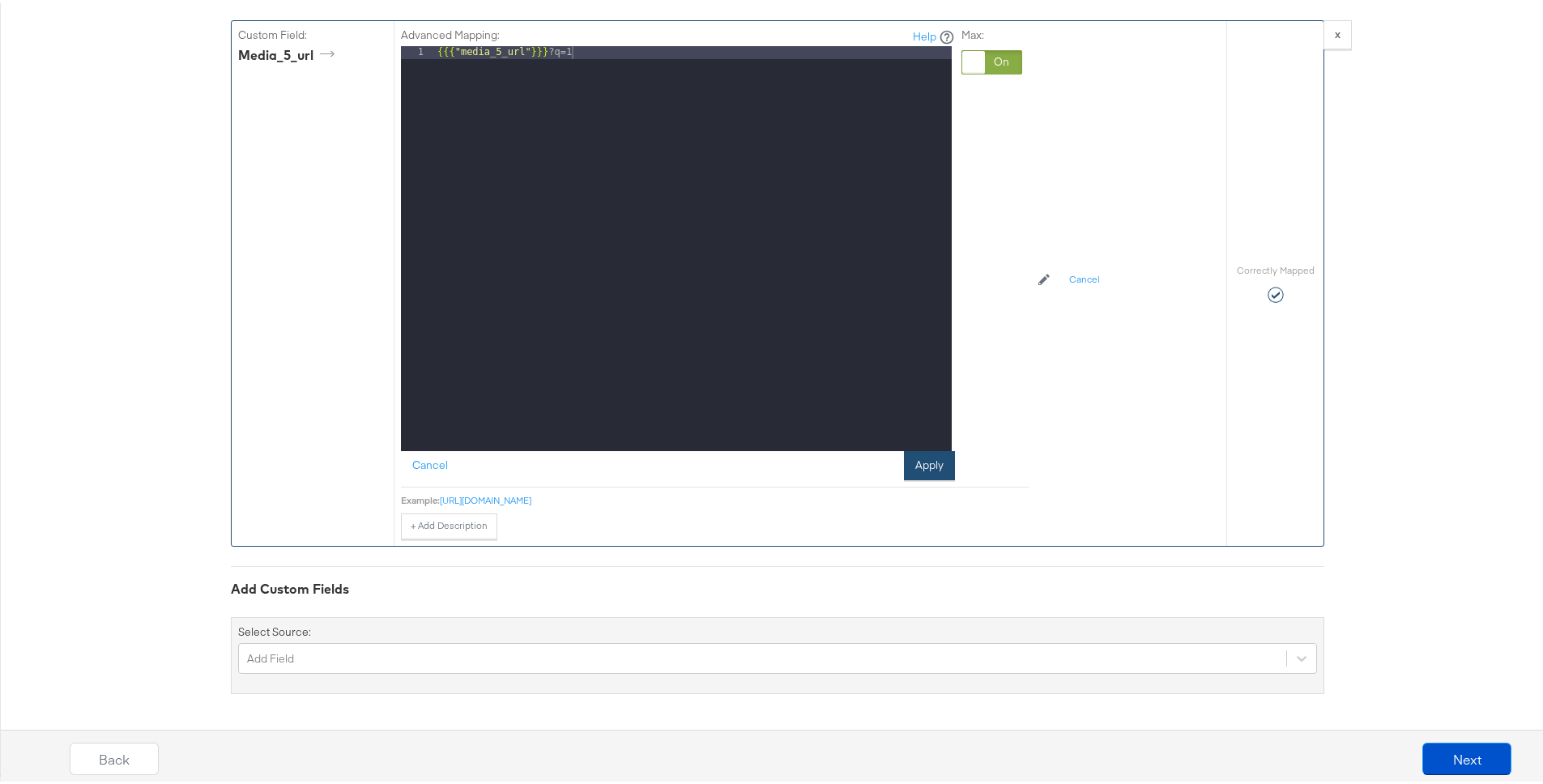
click at [920, 459] on button "Apply" at bounding box center [929, 463] width 51 height 29
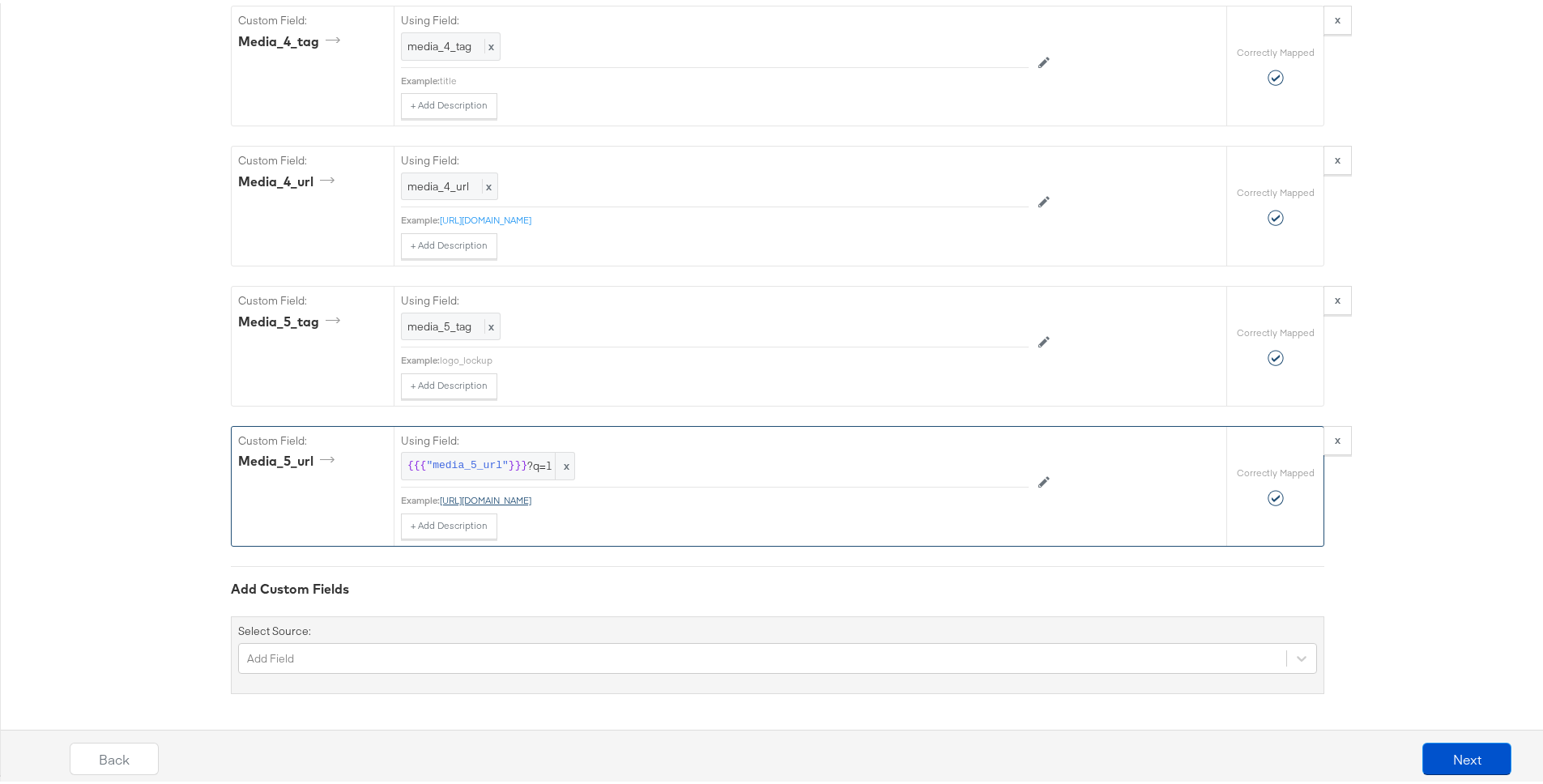
click at [531, 494] on link "[URL][DOMAIN_NAME]" at bounding box center [486, 497] width 91 height 12
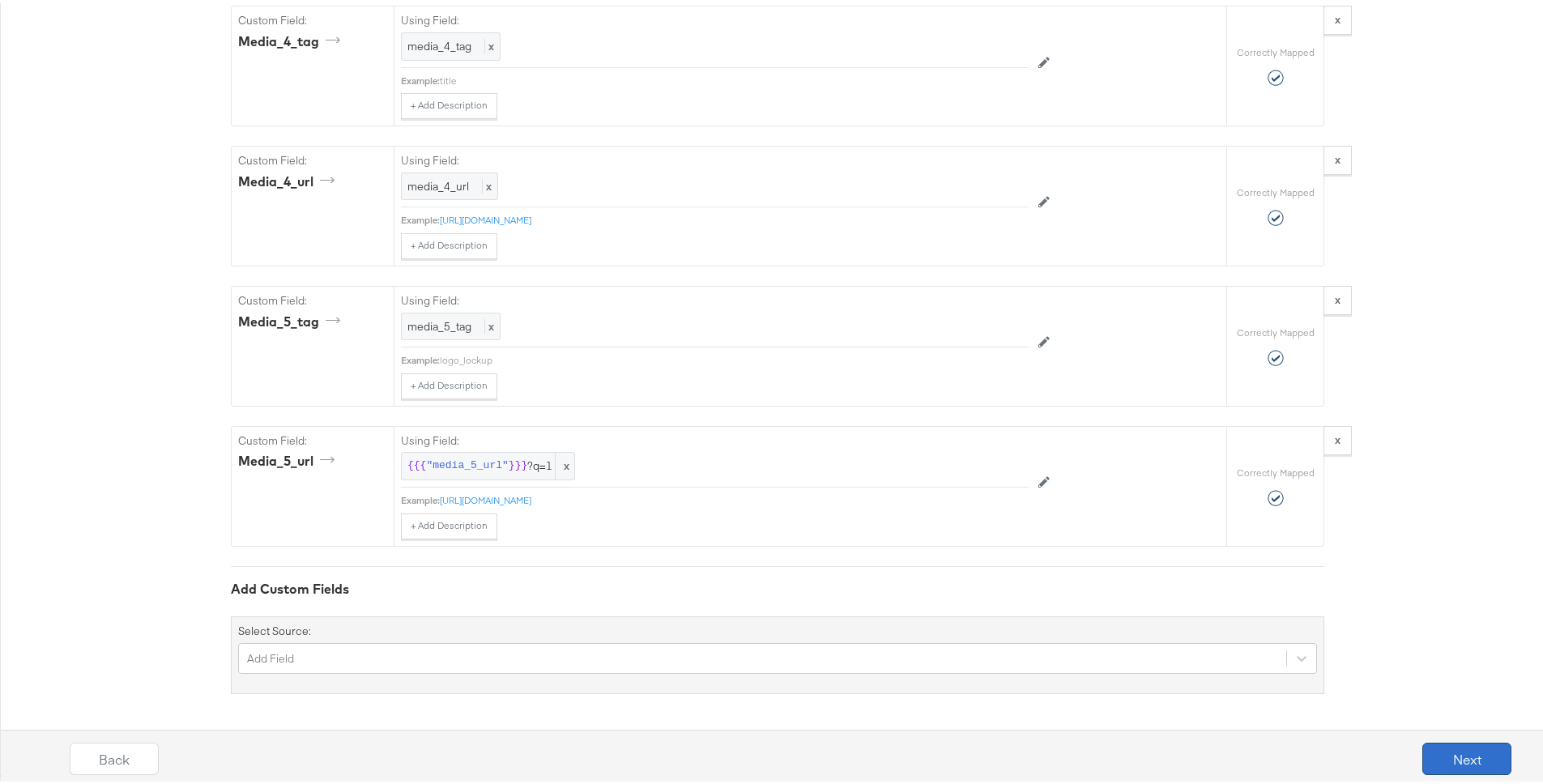
click at [1446, 743] on button "Next" at bounding box center [1466, 755] width 89 height 33
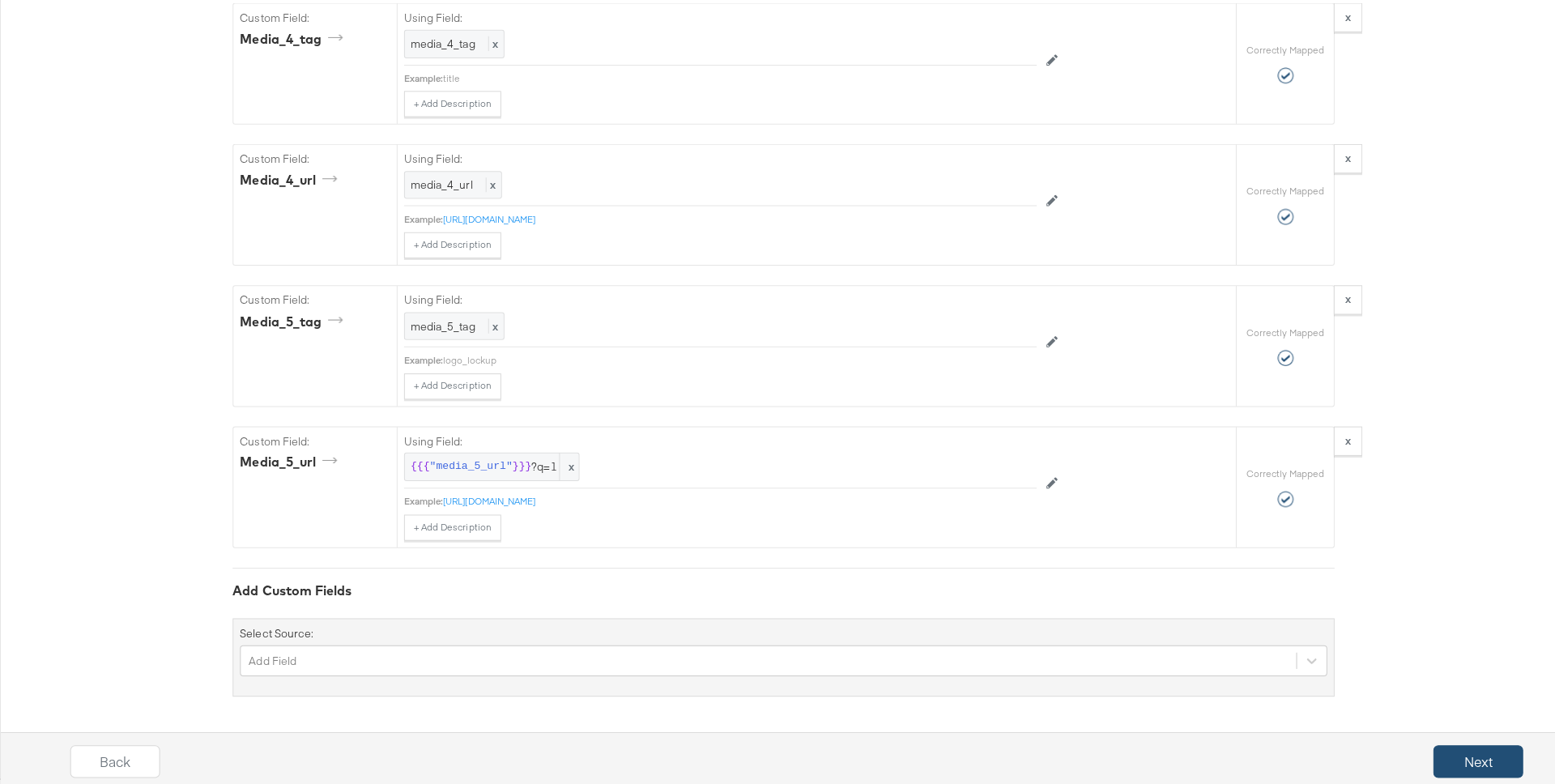
scroll to position [0, 0]
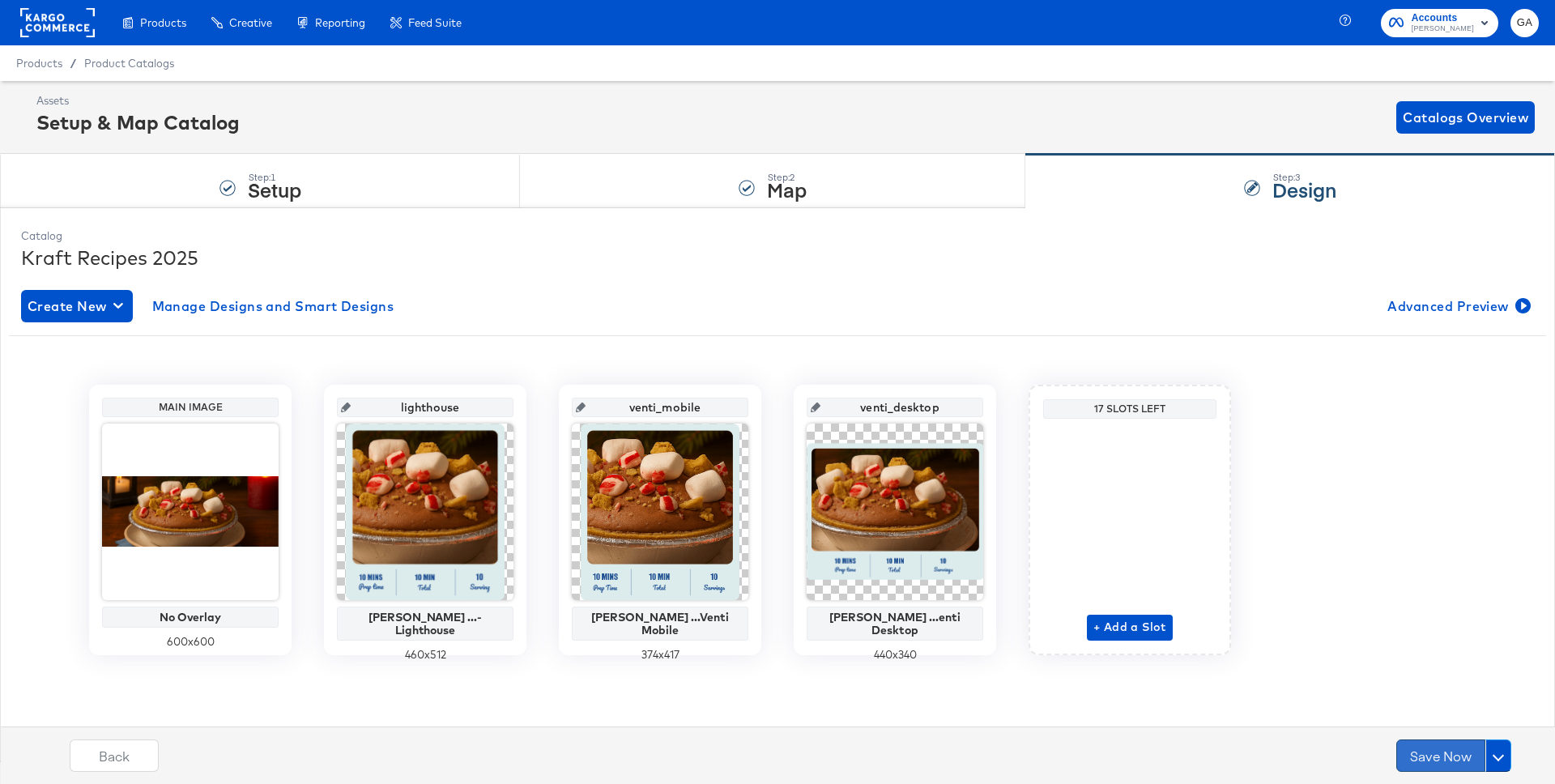
click at [1445, 754] on button "Save Now" at bounding box center [1440, 755] width 89 height 33
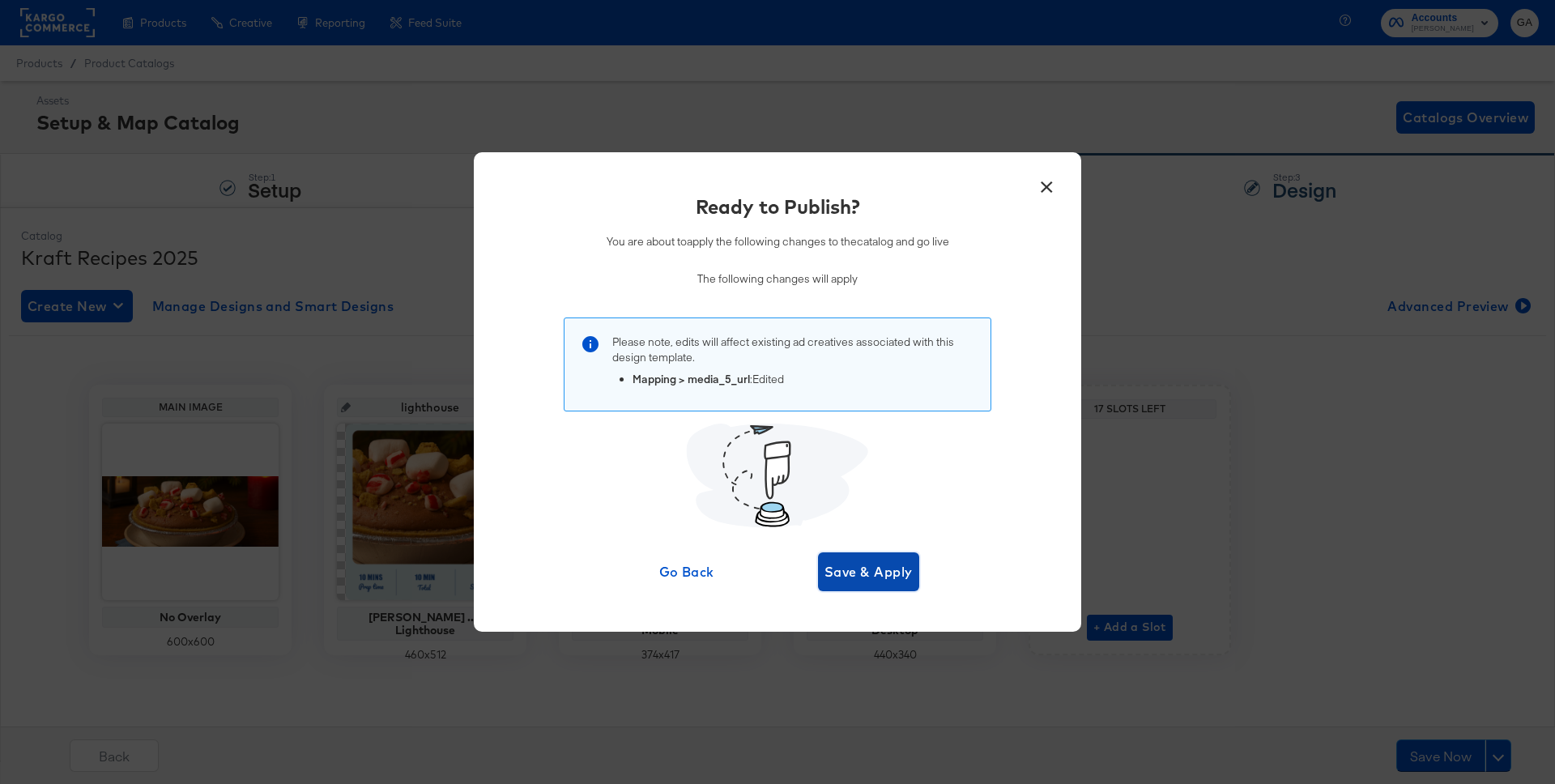
click at [893, 575] on span "Save & Apply" at bounding box center [868, 572] width 88 height 23
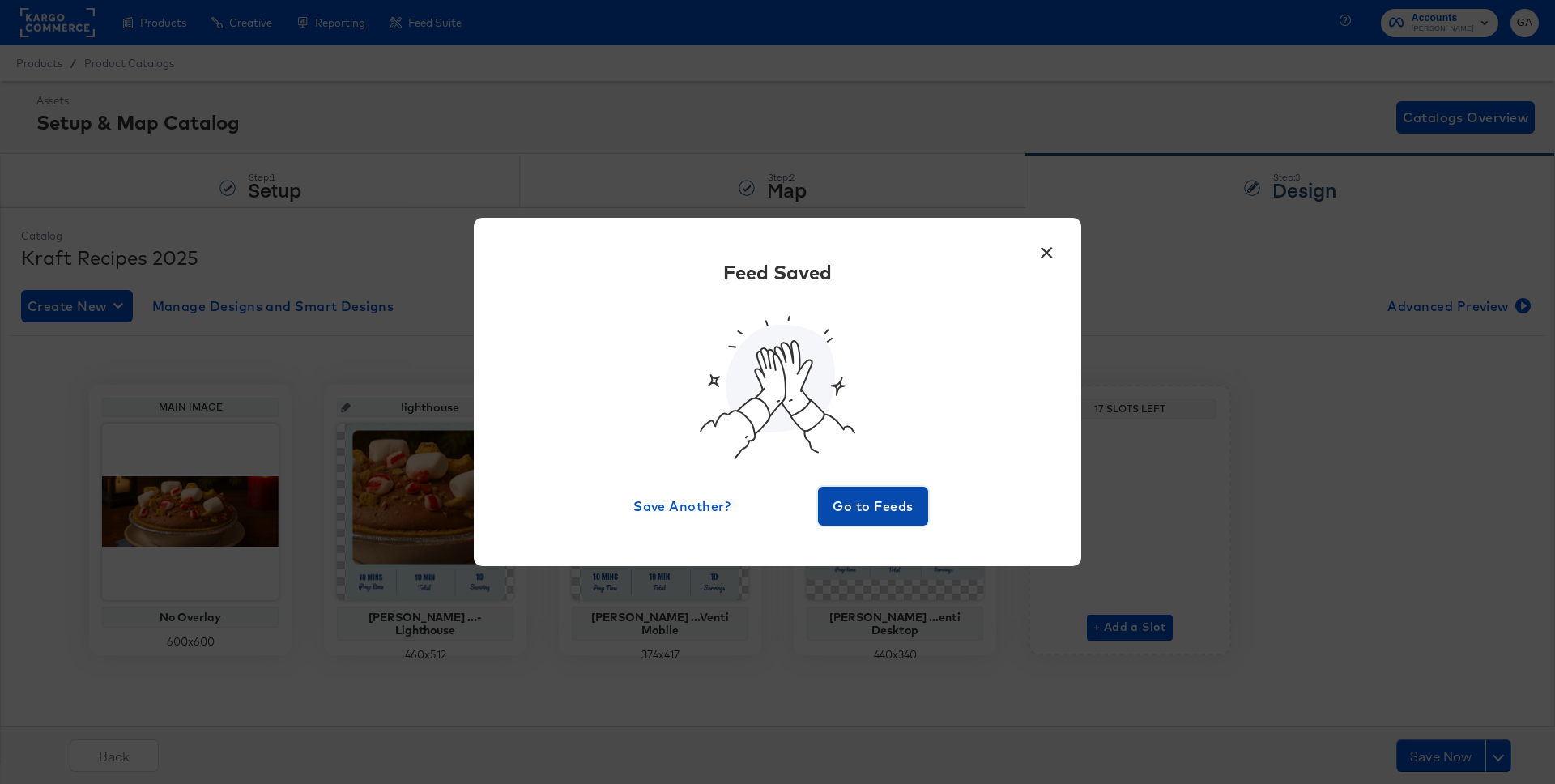
click at [896, 501] on span "Go to Feeds" at bounding box center [872, 506] width 97 height 23
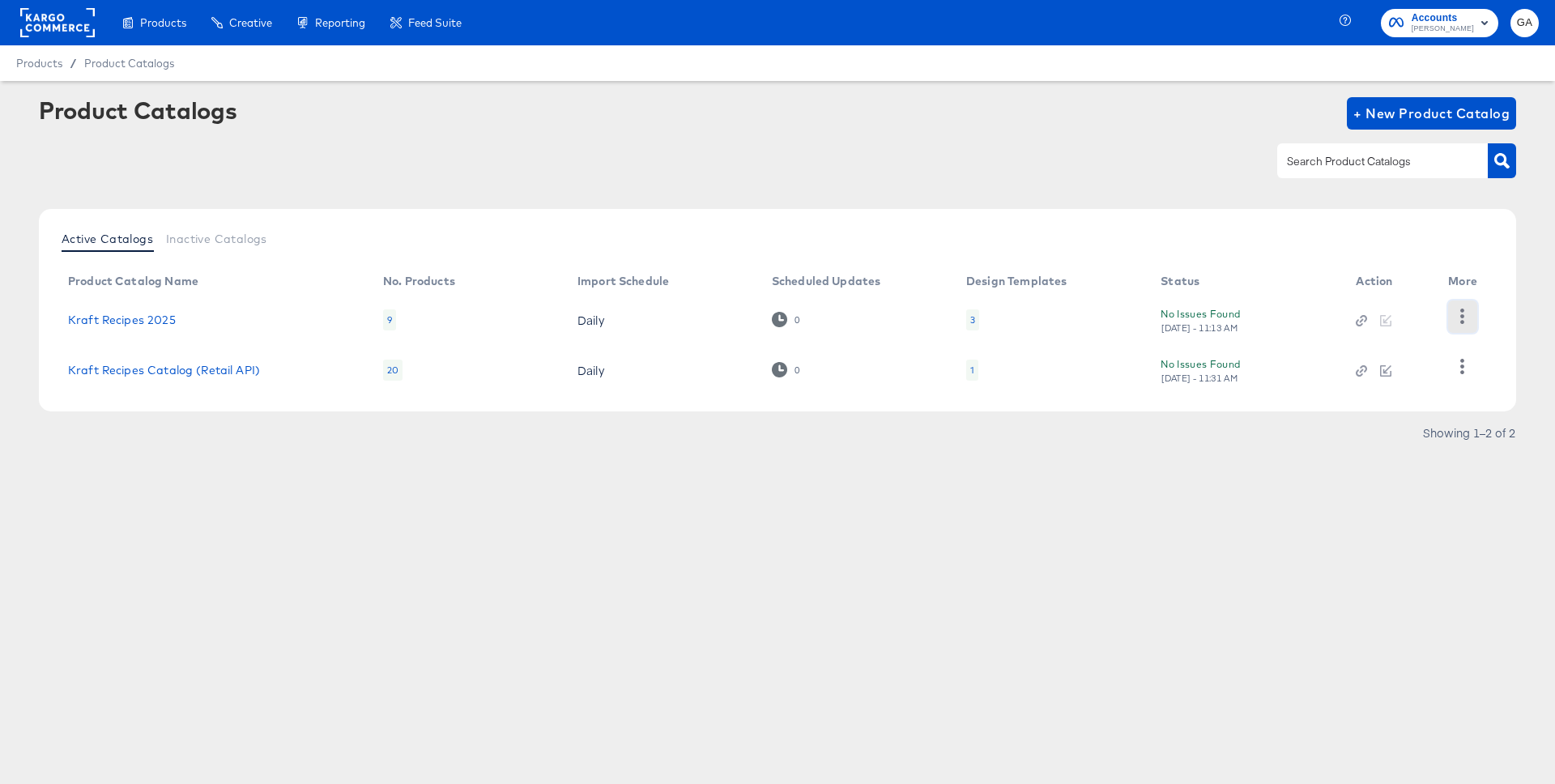
click at [1468, 314] on icon "button" at bounding box center [1462, 316] width 16 height 16
click at [1400, 319] on div "HUD Checks (Internal)" at bounding box center [1396, 316] width 162 height 26
